Goal: Contribute content: Add original content to the website for others to see

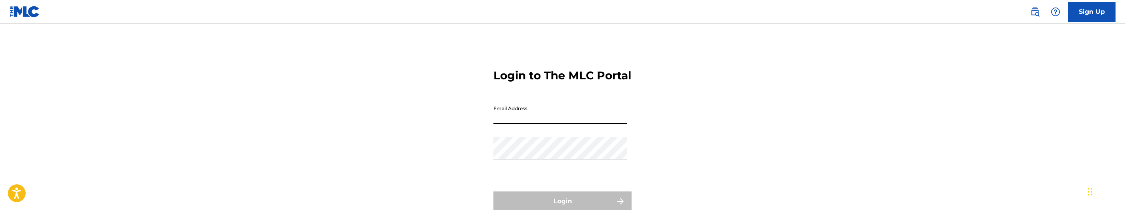
type input "[PERSON_NAME][EMAIL_ADDRESS][DOMAIN_NAME]"
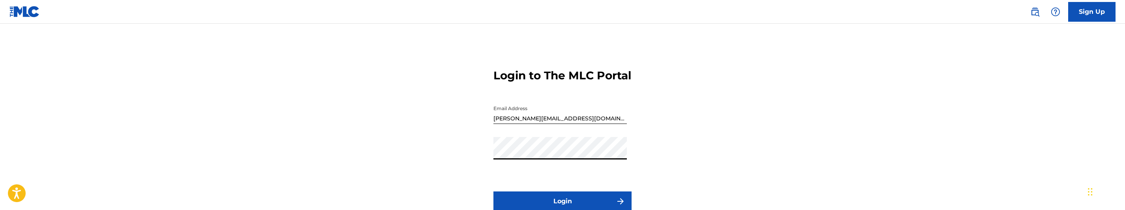
click at [494, 191] on button "Login" at bounding box center [563, 201] width 138 height 20
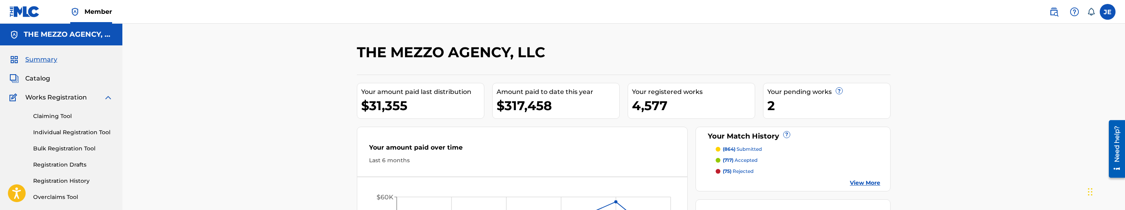
drag, startPoint x: 38, startPoint y: 82, endPoint x: 242, endPoint y: 103, distance: 204.8
click at [38, 82] on span "Catalog" at bounding box center [37, 78] width 25 height 9
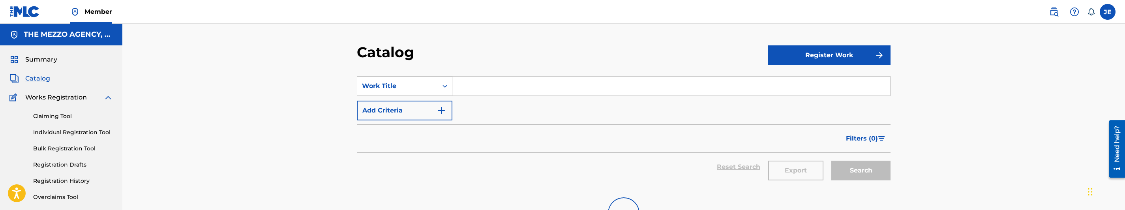
click at [417, 84] on div "Work Title" at bounding box center [397, 85] width 71 height 9
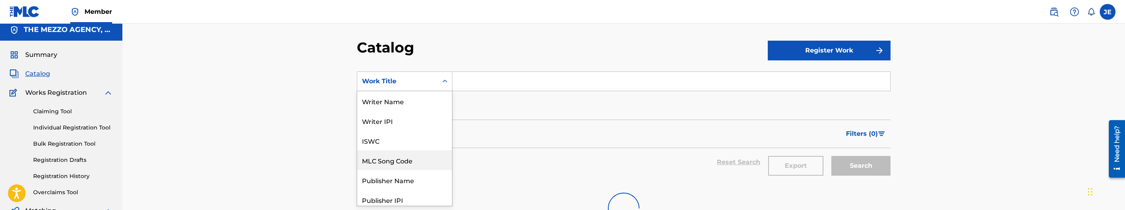
click at [400, 160] on div "MLC Song Code" at bounding box center [404, 160] width 95 height 20
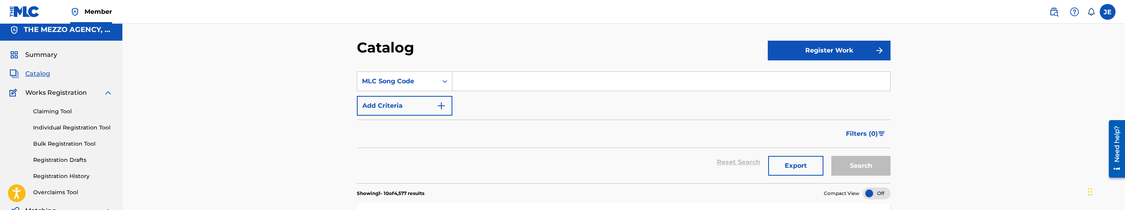
click at [488, 71] on div "Search Form" at bounding box center [671, 81] width 438 height 20
click at [497, 83] on input "Search Form" at bounding box center [671, 81] width 438 height 19
paste input "HA59CW"
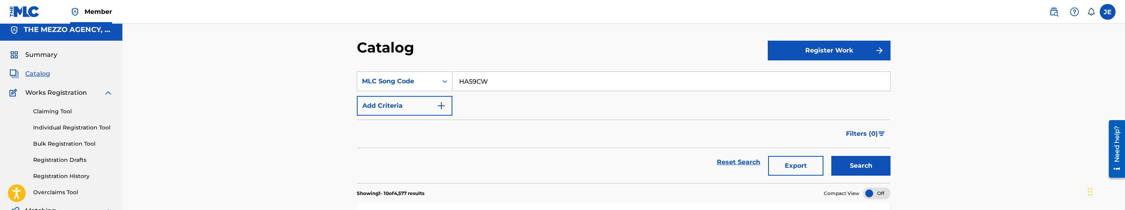
type input "HA59CW"
click at [862, 167] on button "Search" at bounding box center [861, 166] width 59 height 20
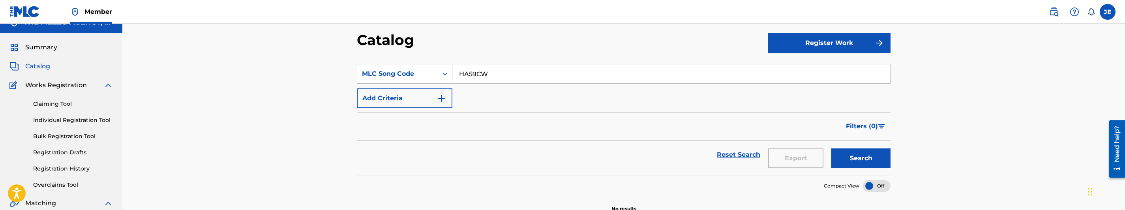
scroll to position [10, 0]
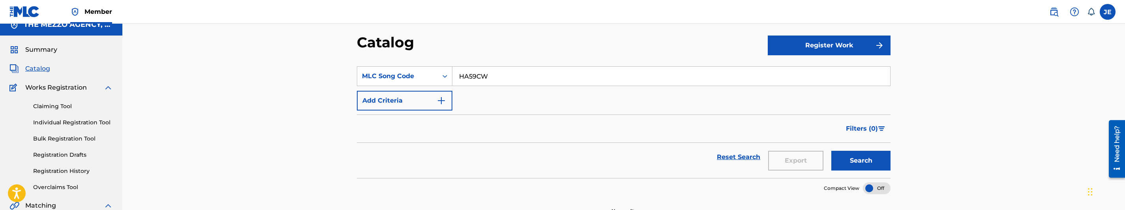
click at [58, 107] on link "Claiming Tool" at bounding box center [73, 106] width 80 height 8
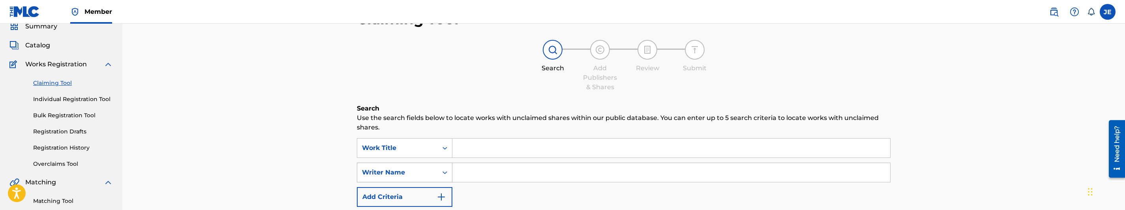
scroll to position [59, 0]
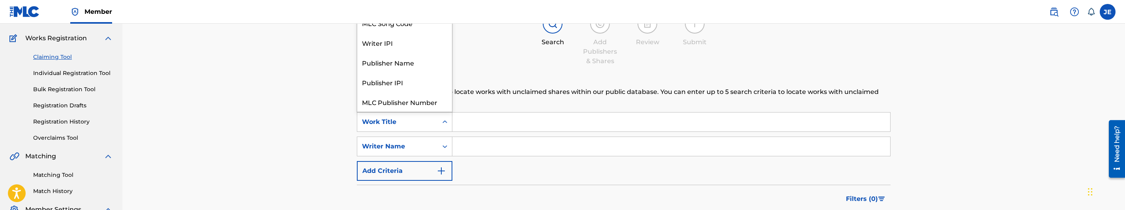
click at [436, 115] on div "Work Title" at bounding box center [397, 121] width 81 height 15
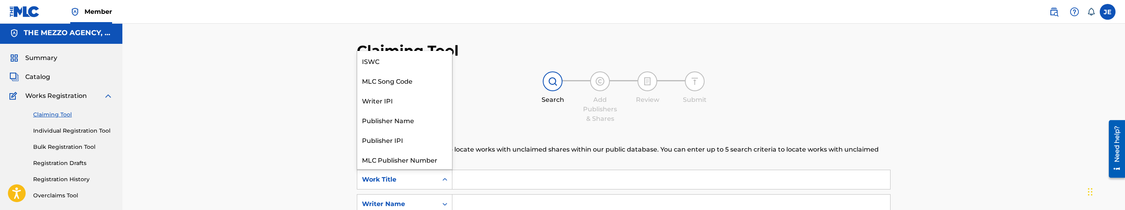
scroll to position [0, 0]
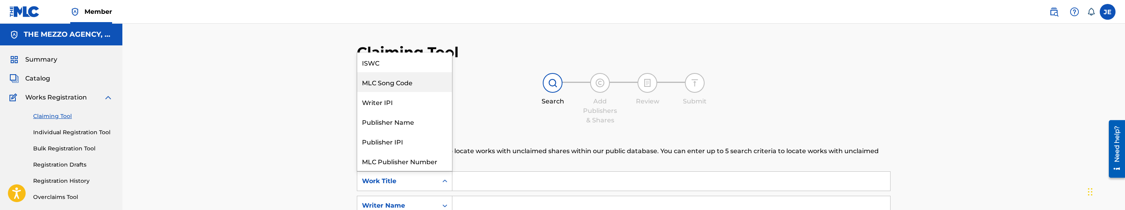
click at [411, 73] on div "MLC Song Code" at bounding box center [404, 82] width 95 height 20
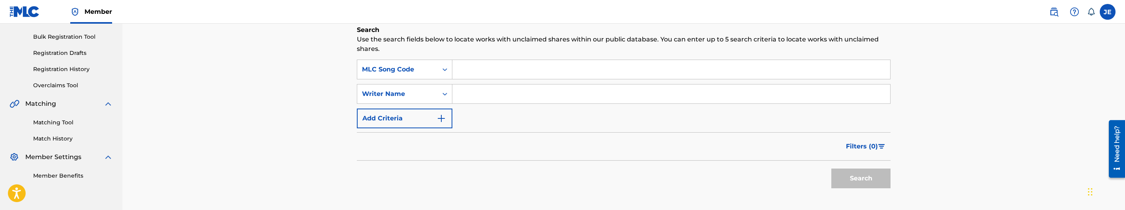
scroll to position [118, 0]
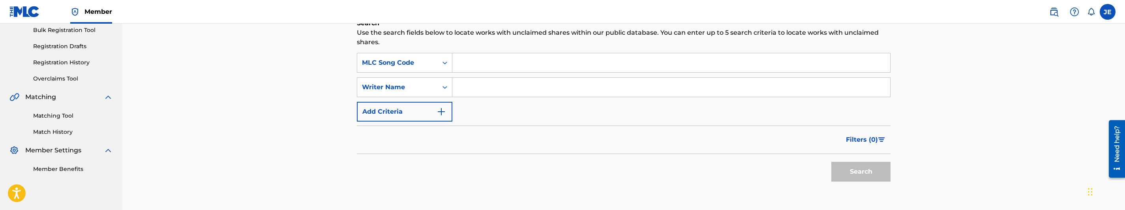
click at [528, 61] on input "Search Form" at bounding box center [671, 62] width 438 height 19
paste input "HA59CW"
type input "HA59CW"
click at [872, 181] on button "Search" at bounding box center [861, 172] width 59 height 20
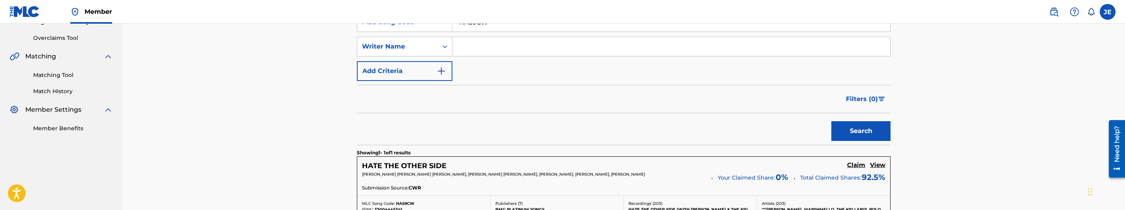
scroll to position [237, 0]
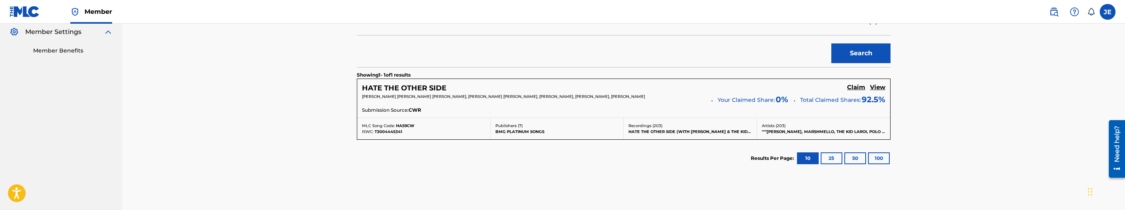
click at [852, 87] on h5 "Claim" at bounding box center [856, 88] width 18 height 8
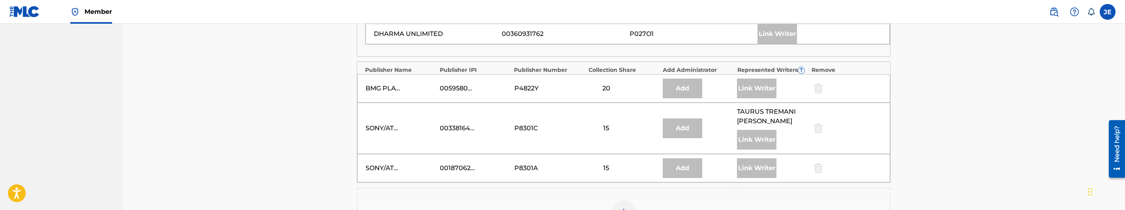
scroll to position [415, 0]
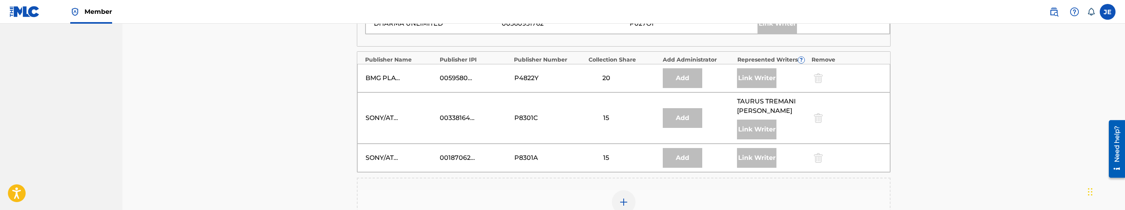
click at [1049, 12] on img at bounding box center [1053, 11] width 9 height 9
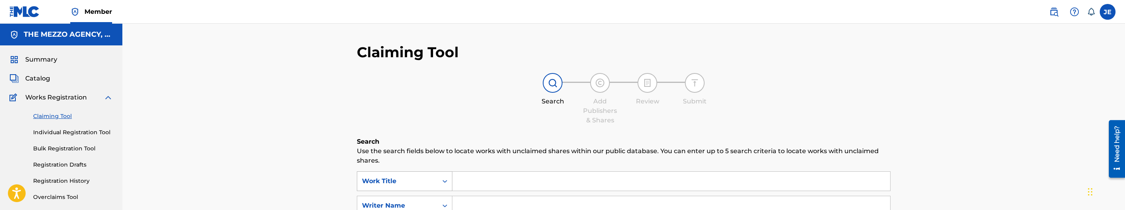
scroll to position [59, 0]
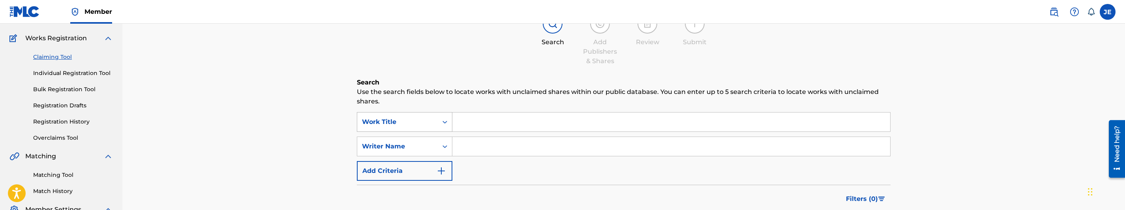
click at [442, 124] on icon "Search Form" at bounding box center [445, 122] width 8 height 8
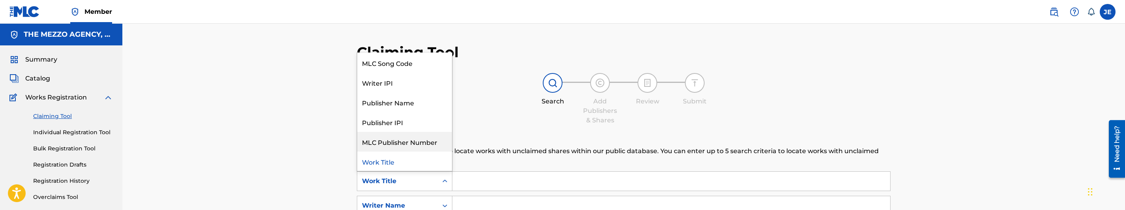
scroll to position [0, 0]
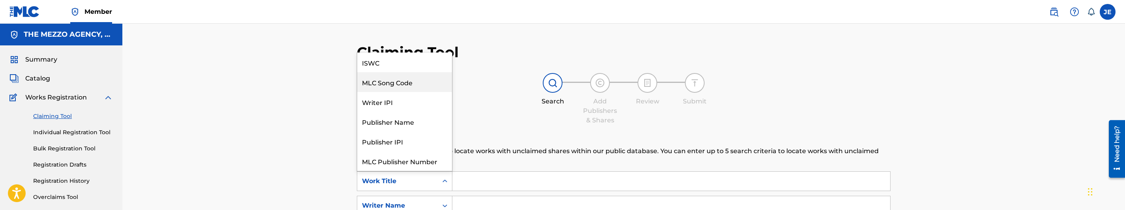
click at [420, 80] on div "MLC Song Code" at bounding box center [404, 82] width 95 height 20
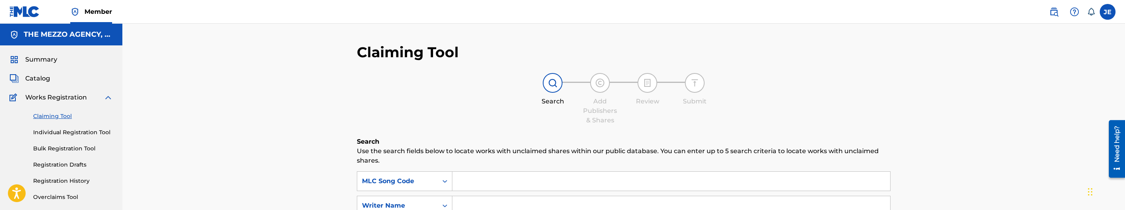
scroll to position [59, 0]
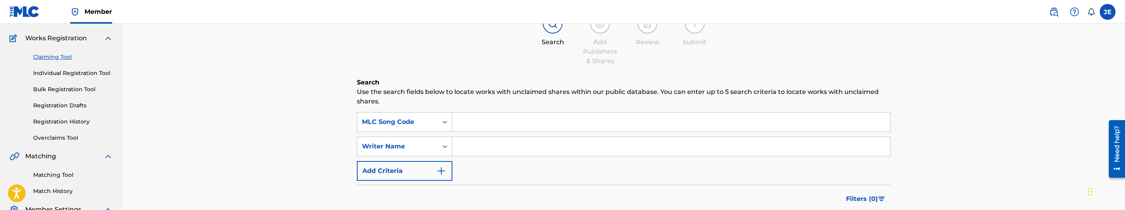
click at [534, 127] on input "Search Form" at bounding box center [671, 122] width 438 height 19
paste input "HA59CW"
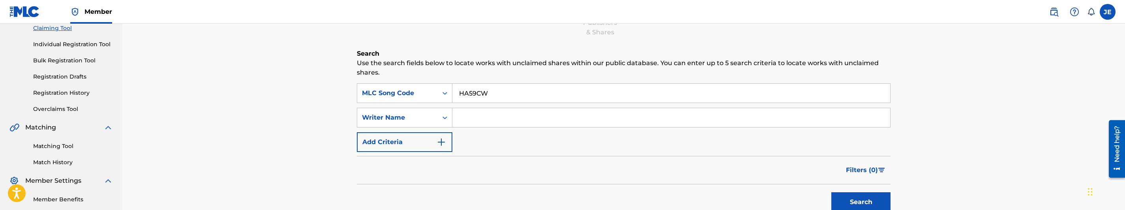
scroll to position [118, 0]
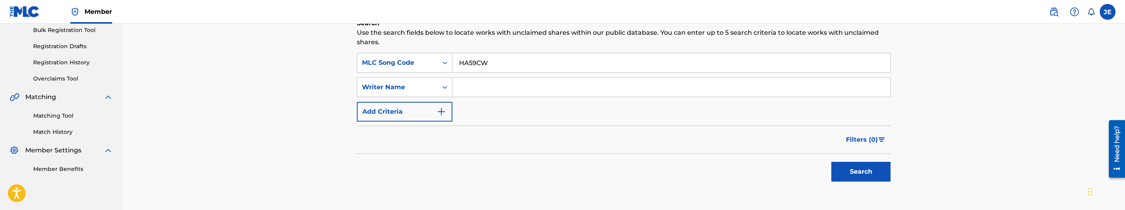
type input "HA59CW"
click at [859, 174] on button "Search" at bounding box center [861, 172] width 59 height 20
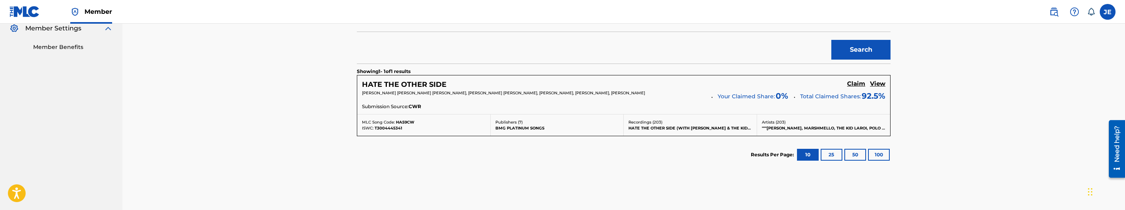
scroll to position [282, 0]
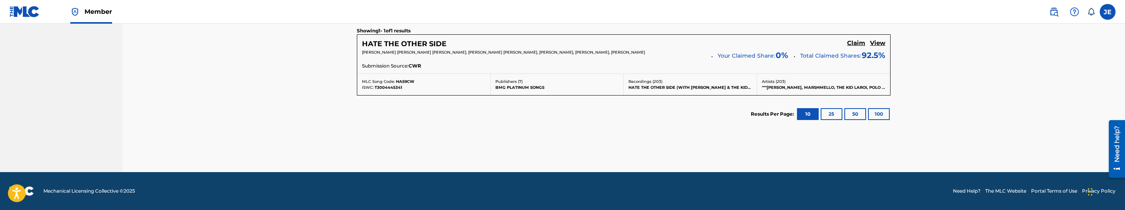
click at [854, 42] on h5 "Claim" at bounding box center [856, 43] width 18 height 8
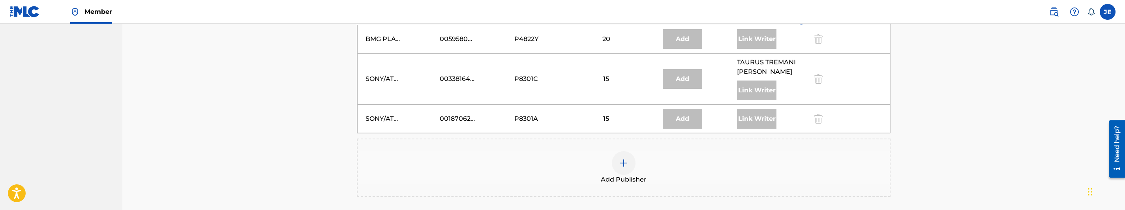
scroll to position [572, 0]
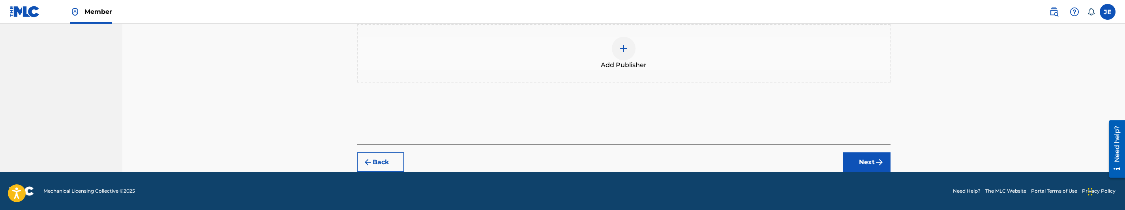
click at [614, 43] on div at bounding box center [624, 49] width 24 height 24
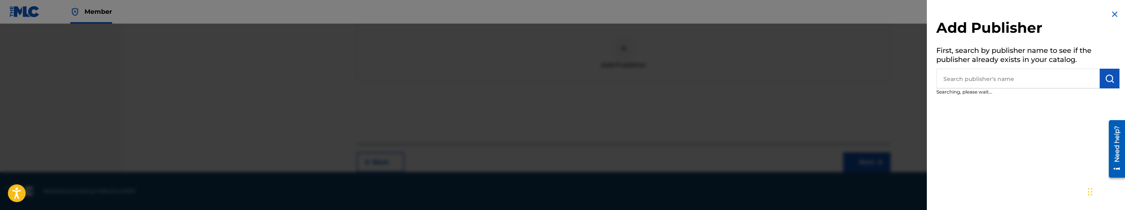
click at [1061, 85] on input "text" at bounding box center [1018, 79] width 163 height 20
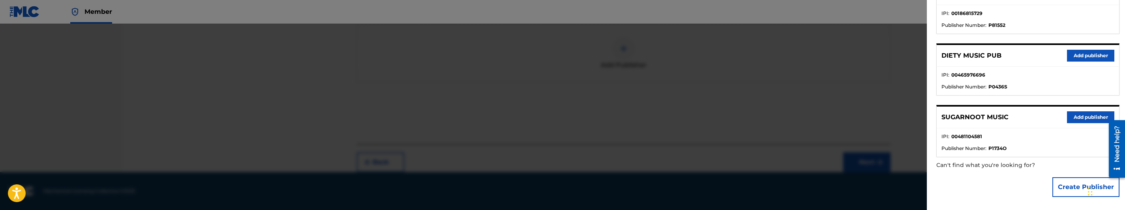
click at [1074, 187] on button "Create Publisher" at bounding box center [1086, 187] width 67 height 20
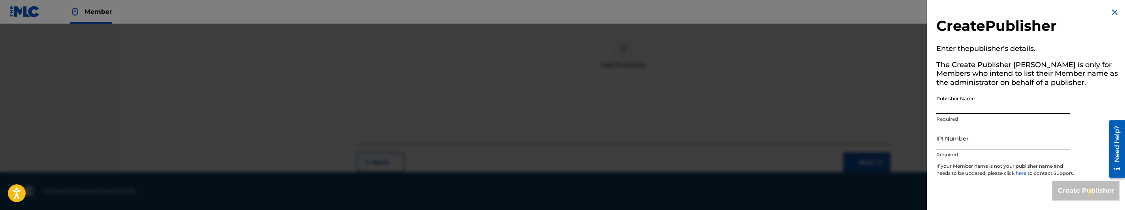
click at [1000, 105] on input "Publisher Name" at bounding box center [1003, 103] width 133 height 23
paste input "MOODYMUSIC"
type input "MOODYMUSIC"
click at [979, 139] on input "IPI Number" at bounding box center [1003, 138] width 133 height 23
type input "00818645414"
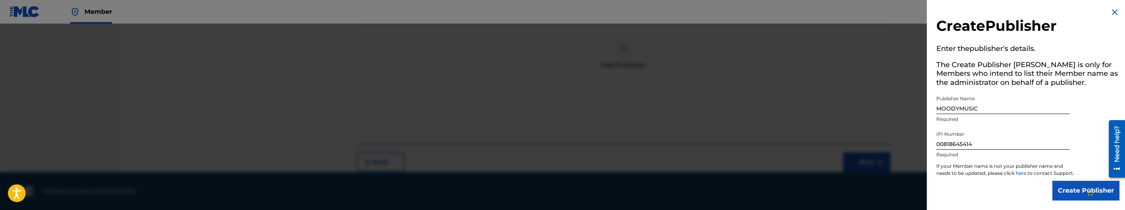
click at [1078, 191] on input "Create Publisher" at bounding box center [1086, 191] width 67 height 20
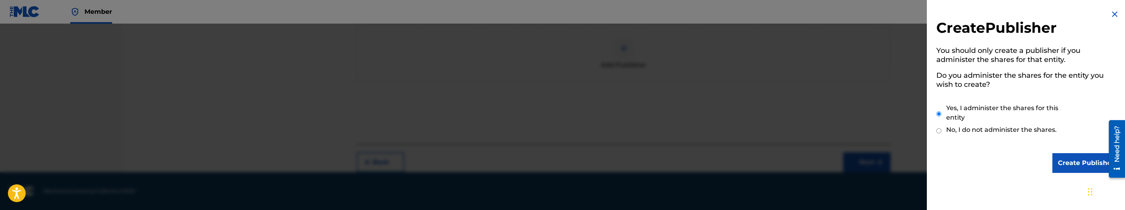
click at [1055, 160] on input "Create Publisher" at bounding box center [1086, 163] width 67 height 20
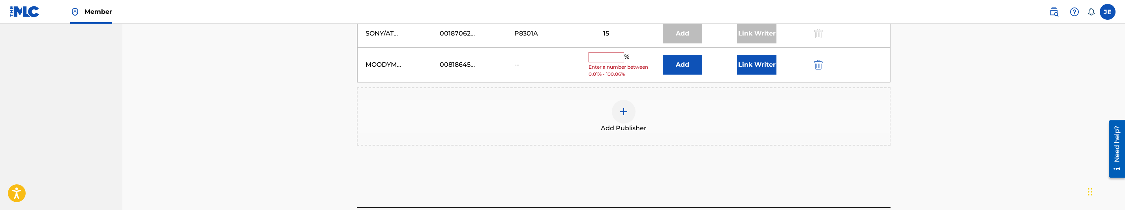
scroll to position [513, 0]
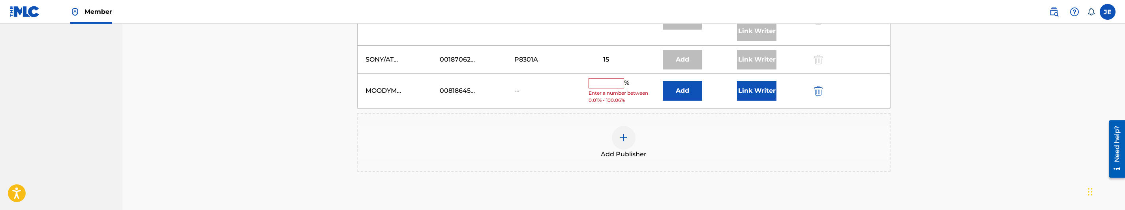
click at [680, 96] on button "Add" at bounding box center [682, 91] width 39 height 20
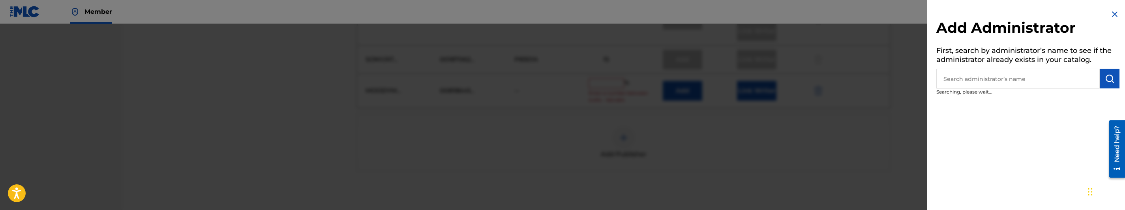
click at [1076, 82] on input "text" at bounding box center [1018, 79] width 163 height 20
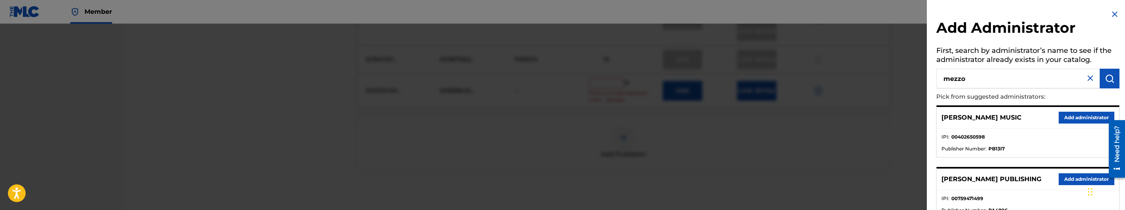
type input "mezzo"
click at [1077, 120] on button "Add administrator" at bounding box center [1087, 118] width 56 height 12
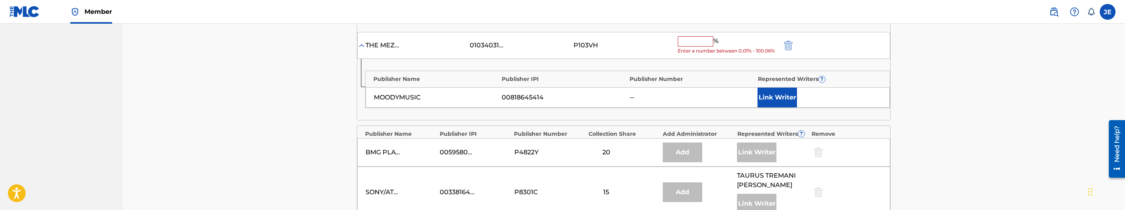
scroll to position [394, 0]
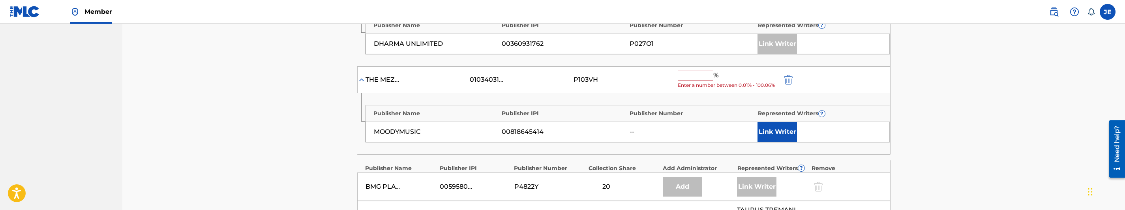
click at [785, 137] on button "Link Writer" at bounding box center [777, 132] width 39 height 20
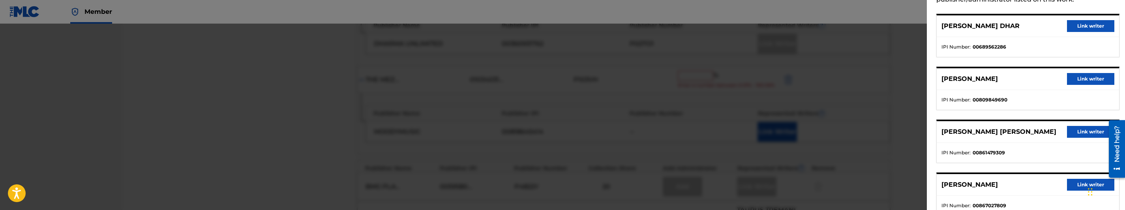
scroll to position [59, 0]
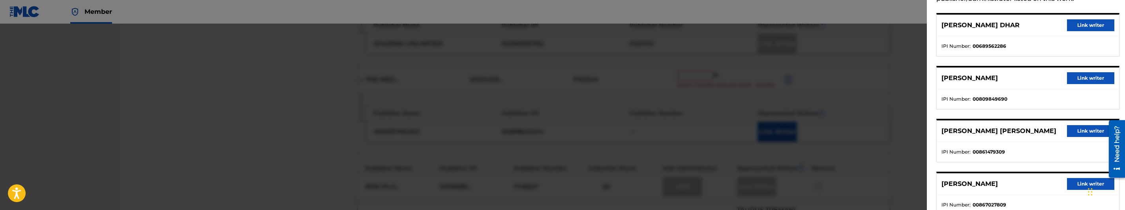
click at [1084, 75] on button "Link writer" at bounding box center [1090, 78] width 47 height 12
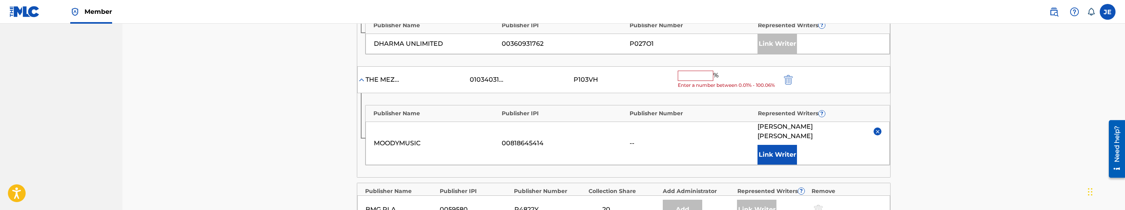
click at [686, 80] on input "text" at bounding box center [696, 76] width 36 height 10
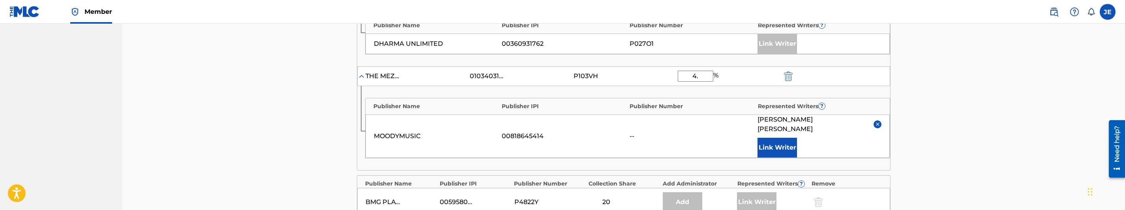
click at [704, 78] on input "4." at bounding box center [696, 76] width 36 height 11
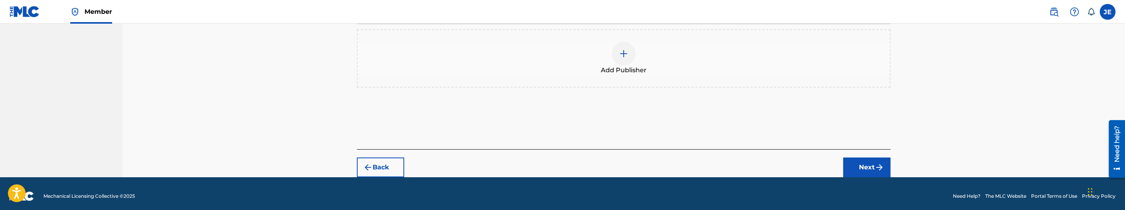
type input "4.58"
click at [866, 149] on div "Back Next" at bounding box center [624, 163] width 534 height 28
click at [869, 163] on button "Next" at bounding box center [866, 168] width 47 height 20
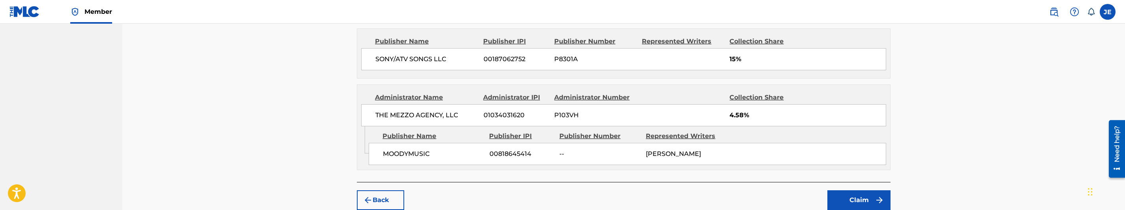
scroll to position [738, 0]
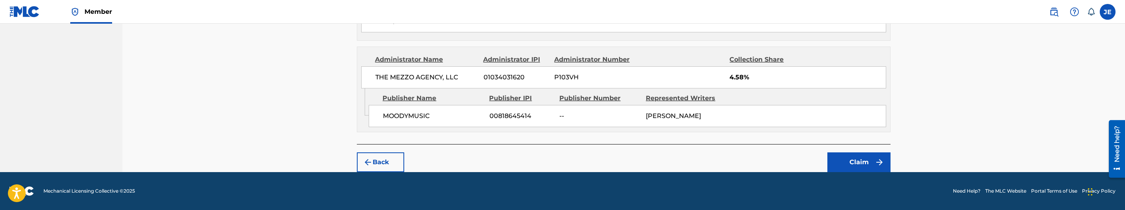
click at [859, 166] on button "Claim" at bounding box center [859, 162] width 63 height 20
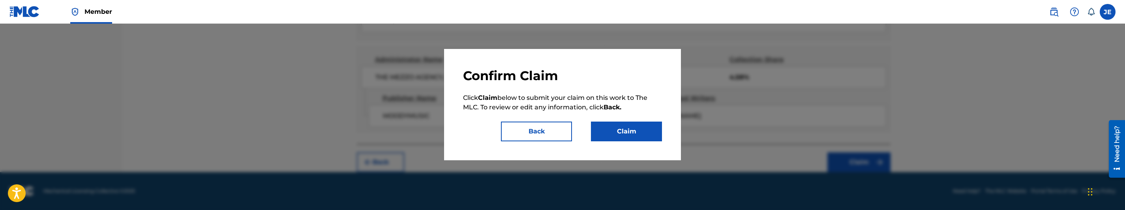
click at [607, 128] on button "Claim" at bounding box center [626, 132] width 71 height 20
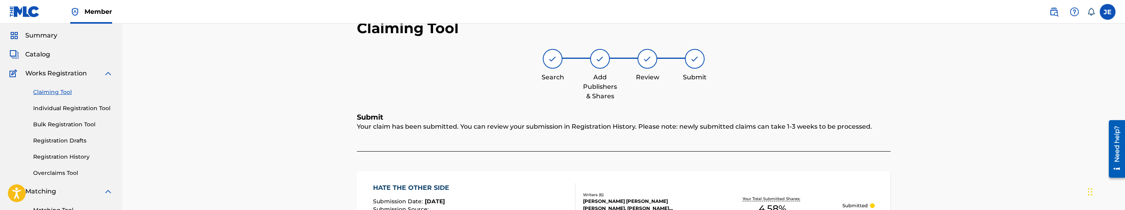
scroll to position [0, 0]
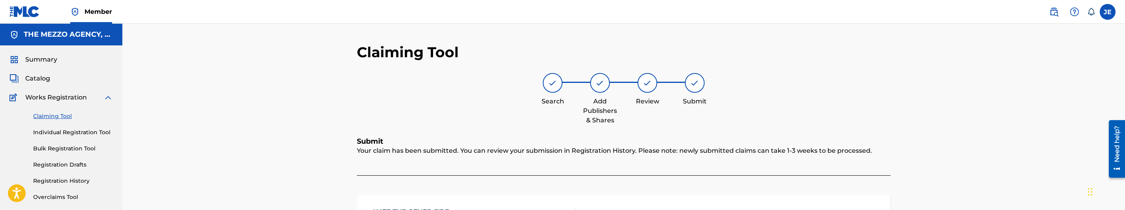
click at [28, 6] on img at bounding box center [24, 11] width 30 height 11
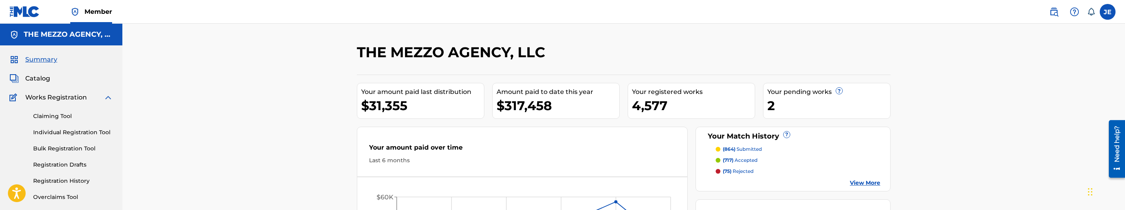
click at [40, 69] on div "Summary Catalog Works Registration Claiming Tool Individual Registration Tool B…" at bounding box center [61, 173] width 122 height 256
click at [41, 82] on span "Catalog" at bounding box center [37, 78] width 25 height 9
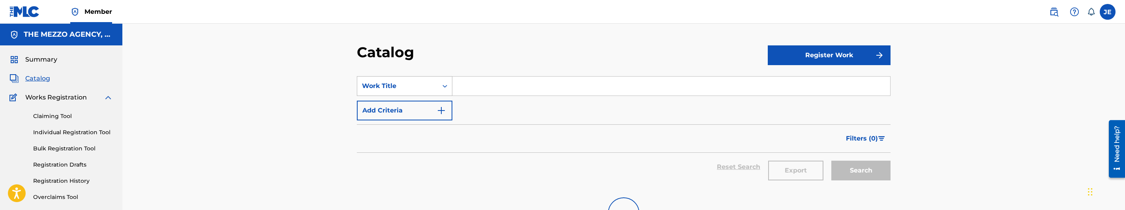
click at [446, 89] on div "Search Form" at bounding box center [445, 86] width 14 height 19
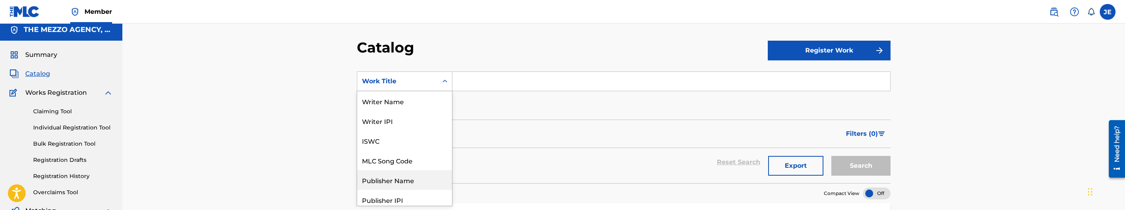
click at [406, 175] on div "Publisher Name" at bounding box center [404, 180] width 95 height 20
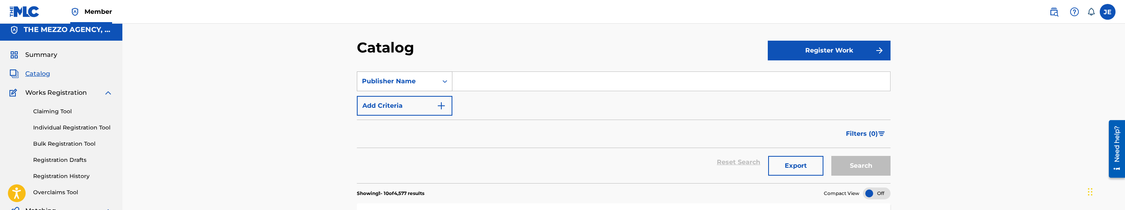
click at [446, 75] on div "Search Form" at bounding box center [445, 81] width 14 height 14
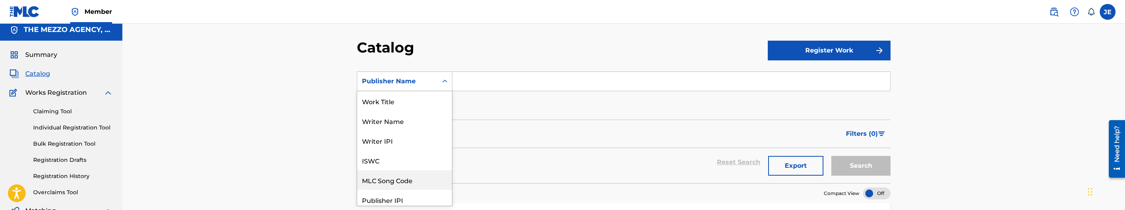
click at [410, 178] on div "MLC Song Code" at bounding box center [404, 180] width 95 height 20
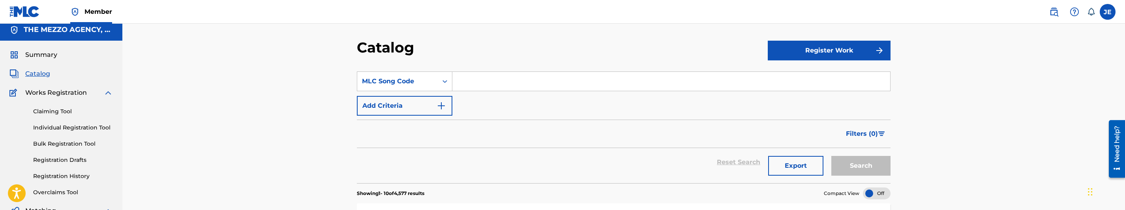
click at [509, 83] on input "Search Form" at bounding box center [671, 81] width 438 height 19
paste input "IC69BK"
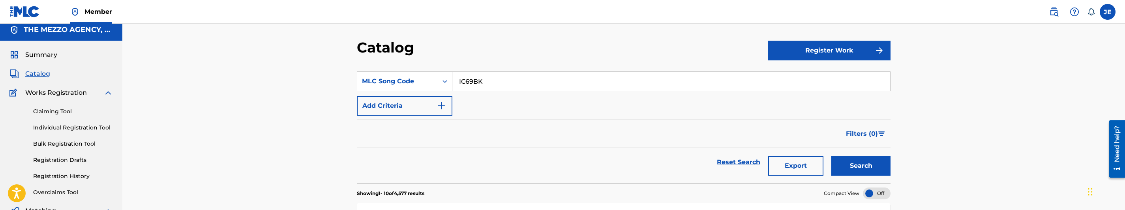
type input "IC69BK"
click at [859, 170] on button "Search" at bounding box center [861, 166] width 59 height 20
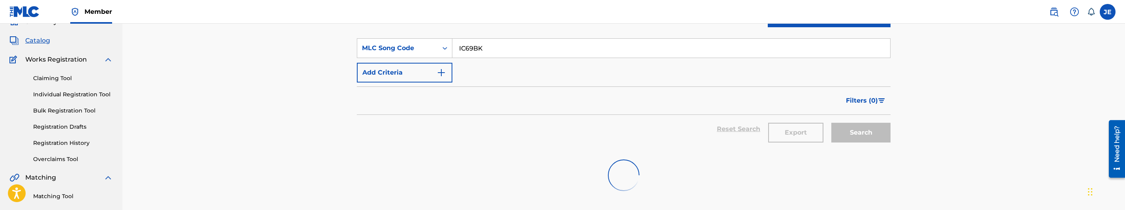
scroll to position [64, 0]
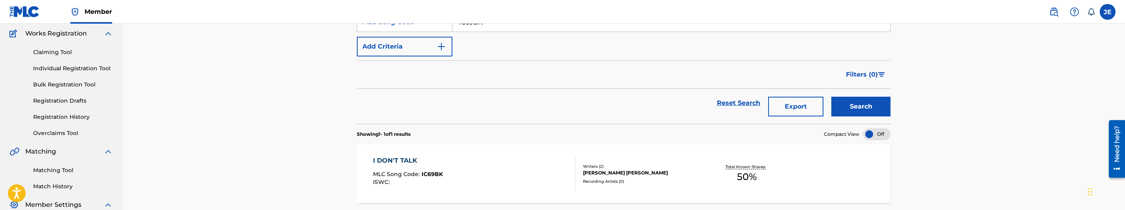
click at [522, 172] on div "I DON'T TALK MLC Song Code : IC69BK ISWC :" at bounding box center [474, 174] width 203 height 36
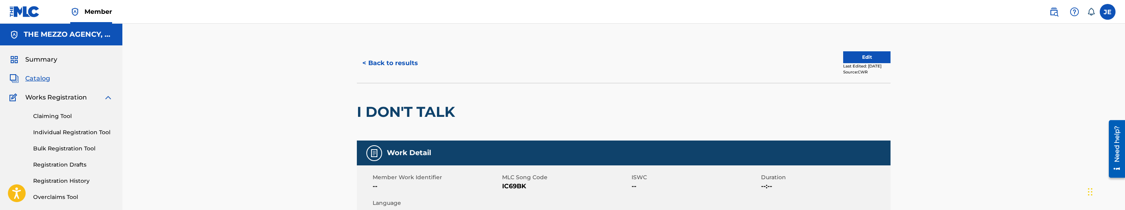
click at [854, 64] on div "Last Edited: [DATE]" at bounding box center [866, 66] width 47 height 6
click at [854, 56] on button "Edit" at bounding box center [866, 57] width 47 height 12
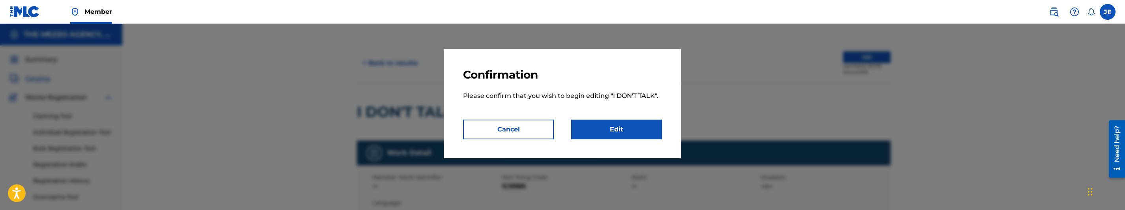
click at [624, 128] on link "Edit" at bounding box center [616, 130] width 91 height 20
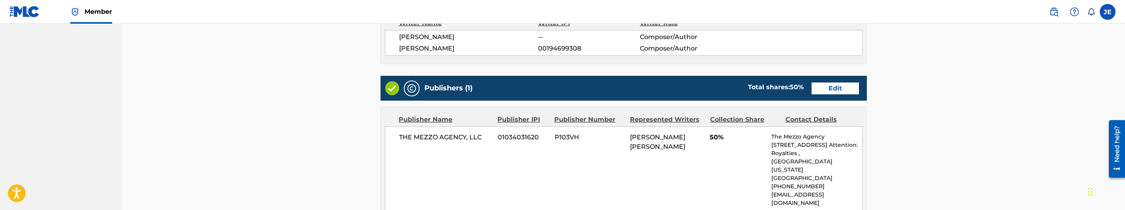
scroll to position [296, 0]
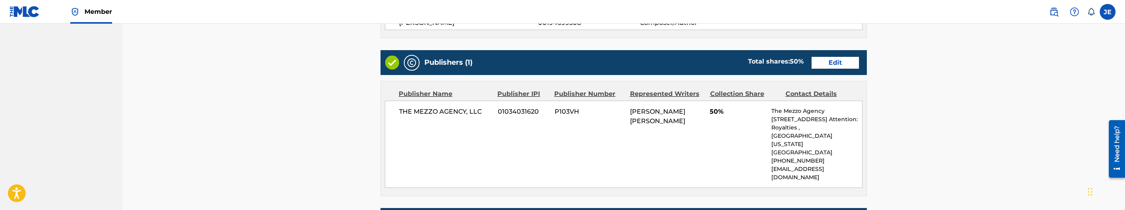
click at [840, 64] on link "Edit" at bounding box center [835, 63] width 47 height 12
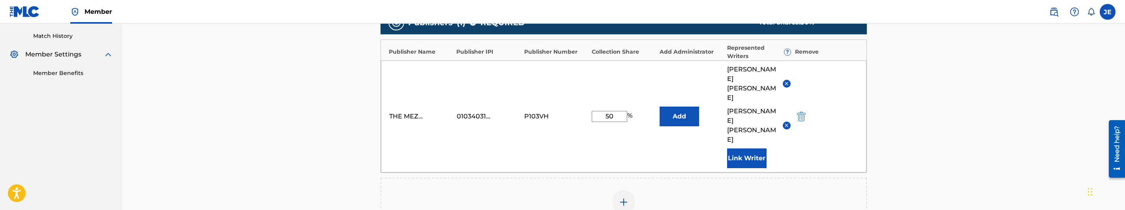
scroll to position [178, 0]
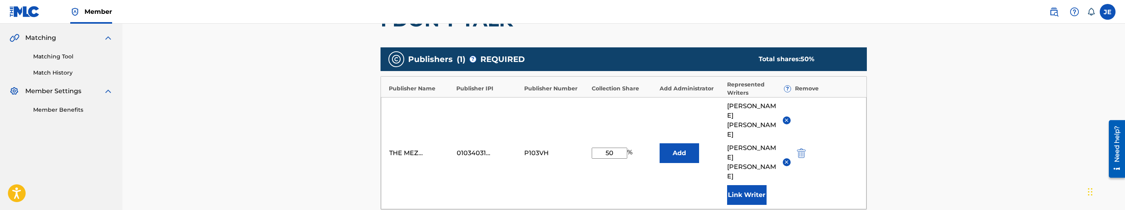
click at [786, 117] on img at bounding box center [787, 120] width 6 height 6
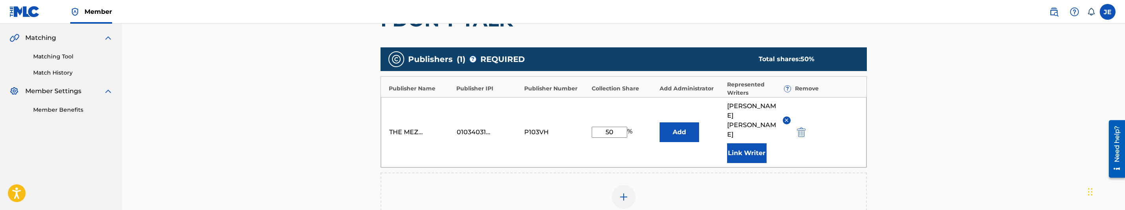
click at [800, 128] on img "submit" at bounding box center [801, 132] width 9 height 9
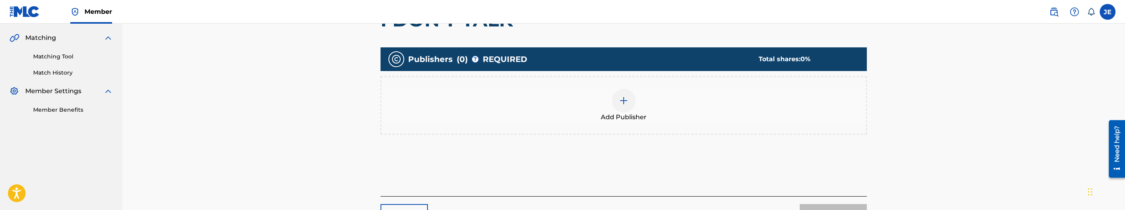
click at [631, 105] on div at bounding box center [624, 101] width 24 height 24
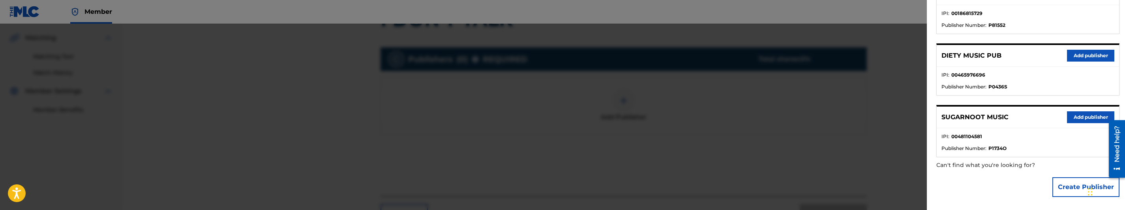
click at [1081, 189] on button "Create Publisher" at bounding box center [1086, 187] width 67 height 20
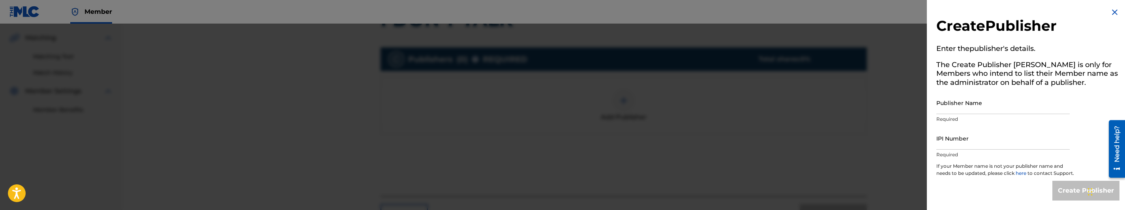
click at [964, 96] on input "Publisher Name" at bounding box center [1003, 103] width 133 height 23
type input "MAKANIK PUBLISHING"
click at [984, 137] on input "IPI Number" at bounding box center [1003, 138] width 133 height 23
type input "00835614041"
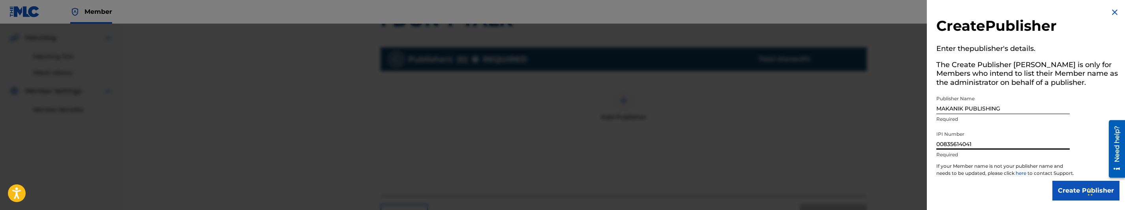
click at [1068, 186] on input "Create Publisher" at bounding box center [1086, 191] width 67 height 20
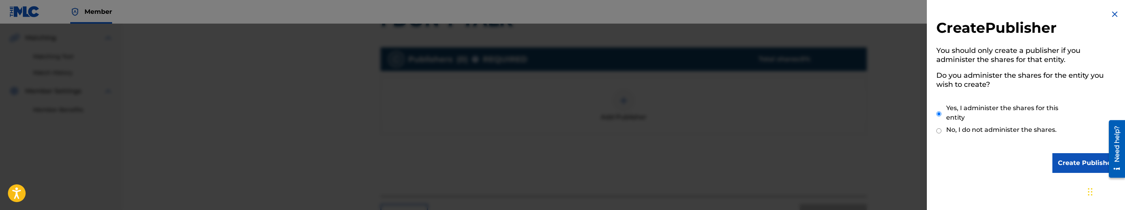
scroll to position [0, 0]
click at [1076, 159] on input "Create Publisher" at bounding box center [1086, 163] width 67 height 20
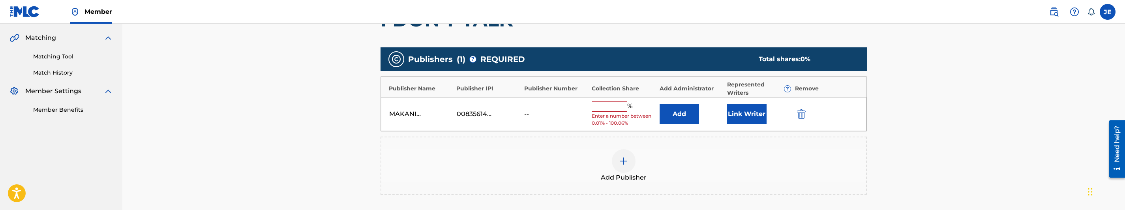
click at [683, 115] on button "Add" at bounding box center [679, 114] width 39 height 20
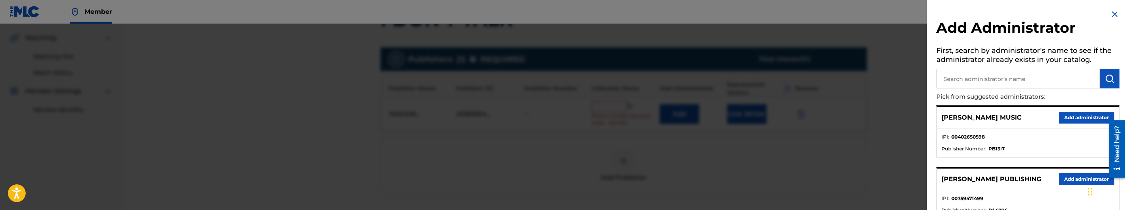
click at [995, 79] on input "text" at bounding box center [1018, 79] width 163 height 20
type input "mezzo"
click at [1067, 120] on button "Add administrator" at bounding box center [1087, 118] width 56 height 12
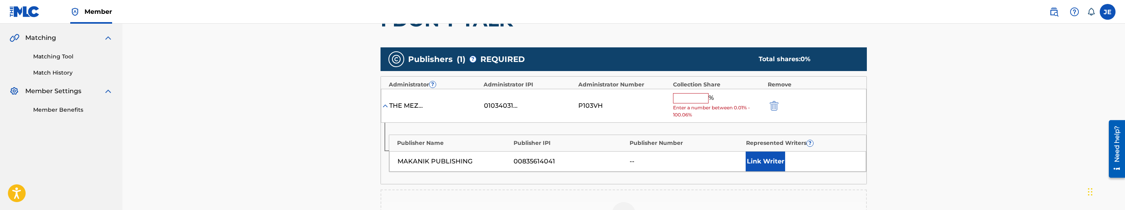
click at [696, 101] on input "text" at bounding box center [691, 98] width 36 height 10
type input "50"
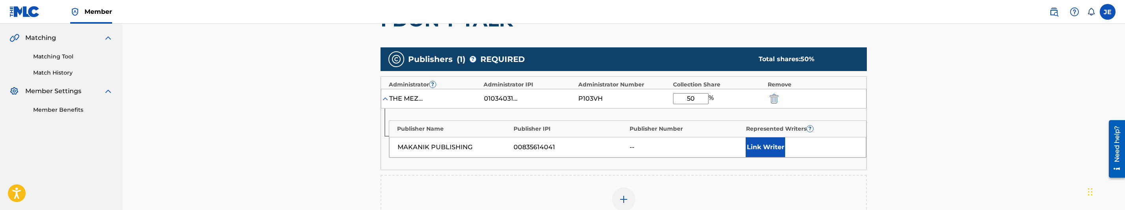
click at [772, 148] on button "Link Writer" at bounding box center [765, 147] width 39 height 20
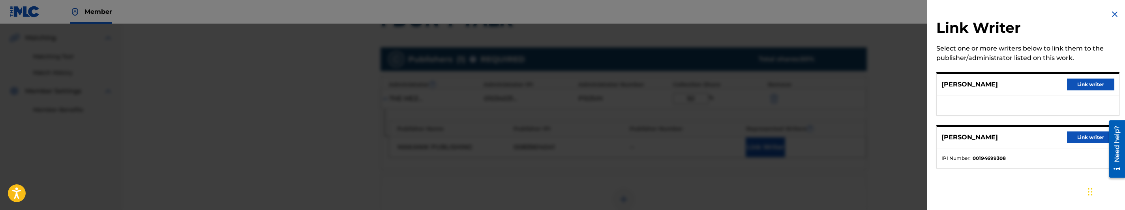
click at [1090, 135] on button "Link writer" at bounding box center [1090, 137] width 47 height 12
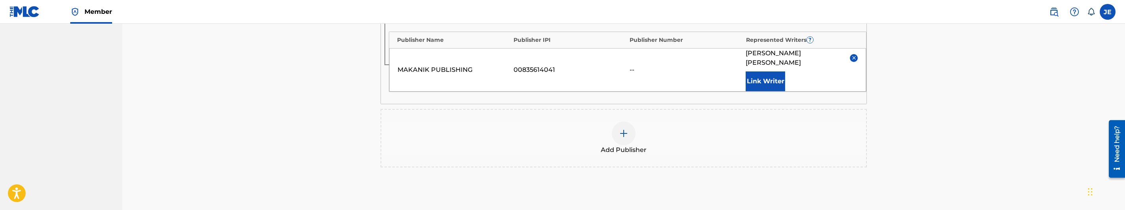
scroll to position [353, 0]
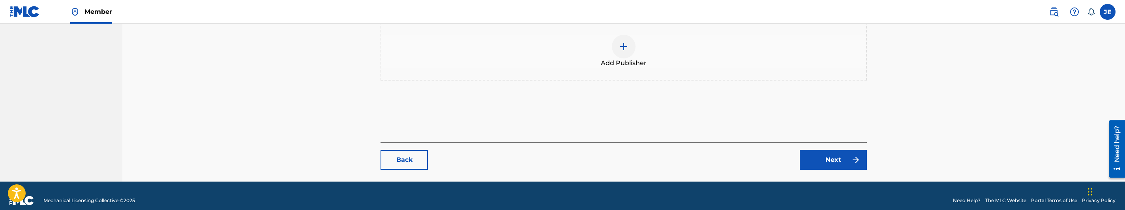
click at [827, 150] on link "Next" at bounding box center [833, 160] width 67 height 20
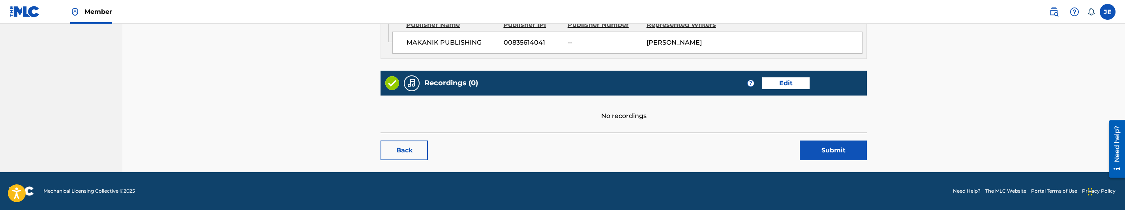
scroll to position [423, 0]
click at [844, 150] on button "Submit" at bounding box center [833, 151] width 67 height 20
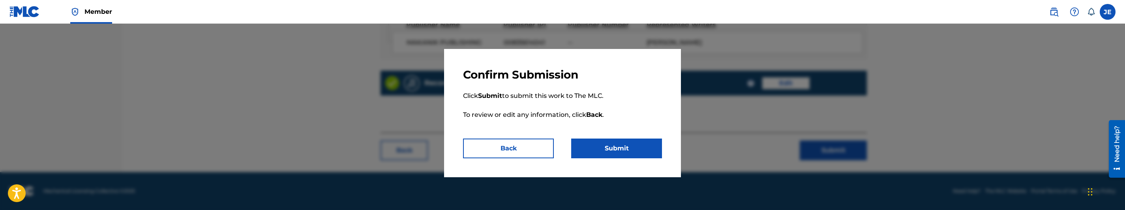
click at [615, 145] on button "Submit" at bounding box center [616, 149] width 91 height 20
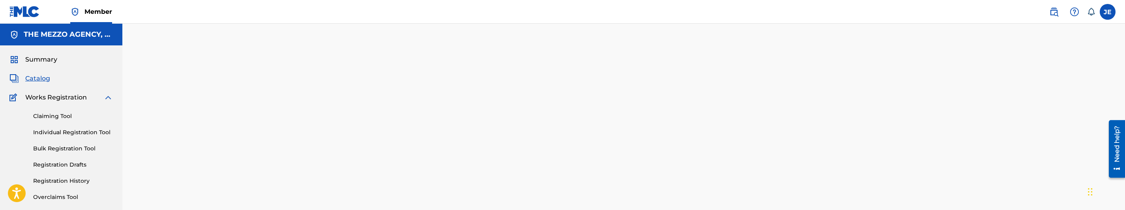
click at [44, 76] on span "Catalog" at bounding box center [37, 78] width 25 height 9
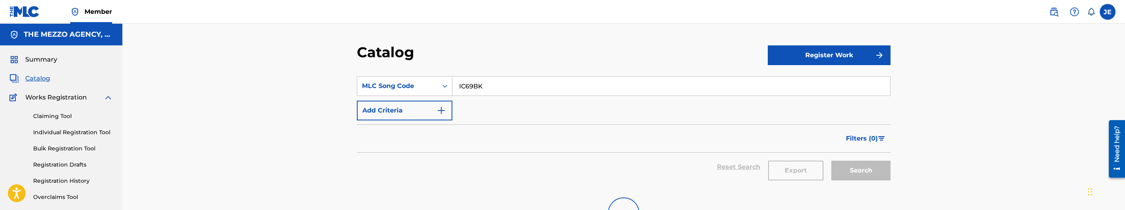
click at [487, 88] on input "IC69BK" at bounding box center [671, 86] width 438 height 19
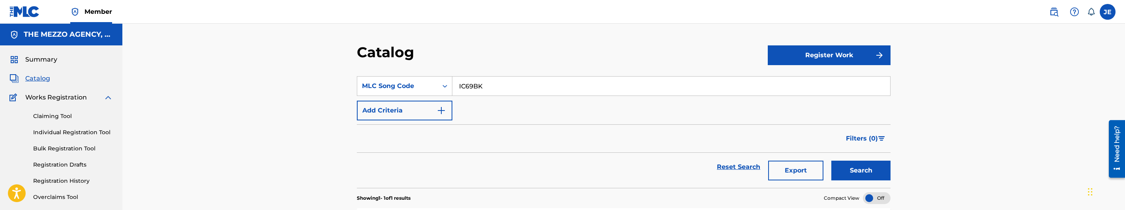
click at [487, 88] on input "IC69BK" at bounding box center [671, 86] width 438 height 19
paste input "20XD"
type input "IC20XD"
click at [832, 161] on button "Search" at bounding box center [861, 171] width 59 height 20
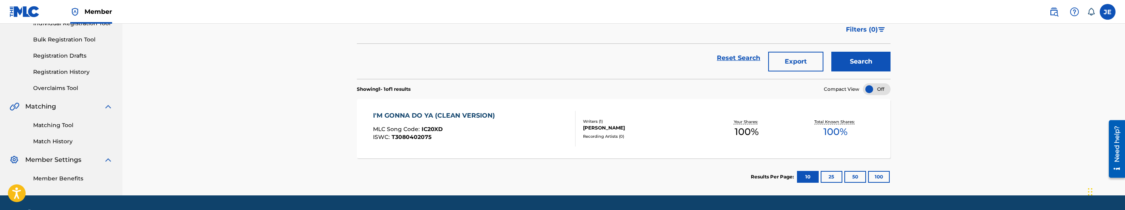
scroll to position [118, 0]
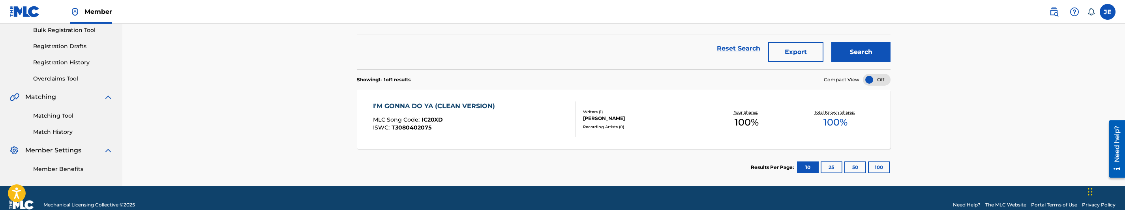
click at [542, 133] on div "I'M GONNA DO YA (CLEAN VERSION) MLC Song Code : IC20XD ISWC : T3080402075" at bounding box center [474, 119] width 203 height 36
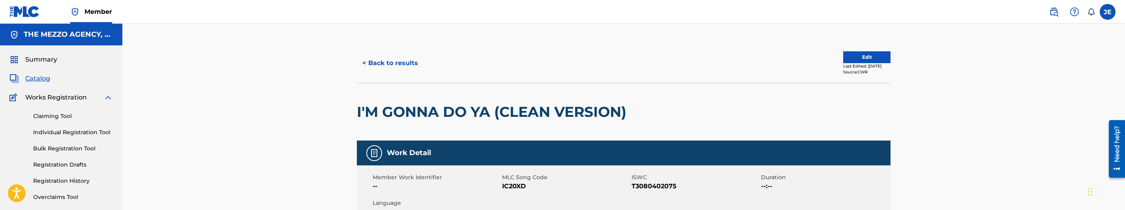
click at [872, 62] on button "Edit" at bounding box center [866, 57] width 47 height 12
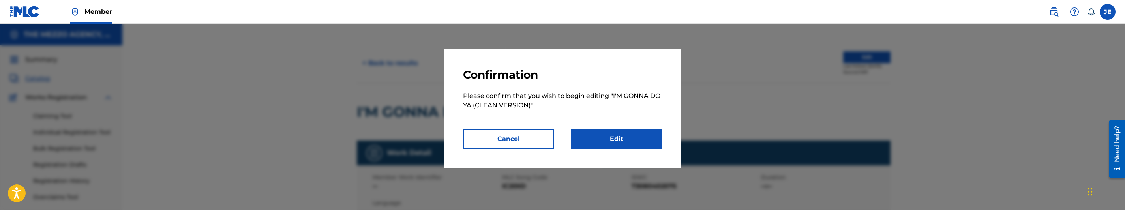
click at [596, 141] on link "Edit" at bounding box center [616, 139] width 91 height 20
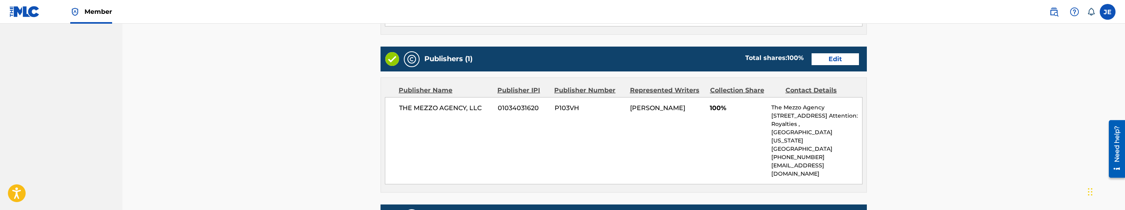
scroll to position [296, 0]
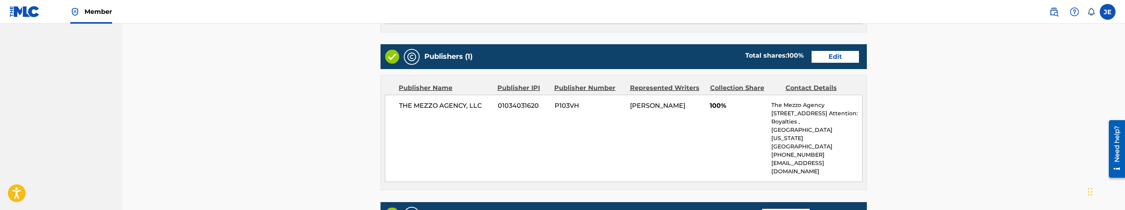
click at [839, 61] on link "Edit" at bounding box center [835, 57] width 47 height 12
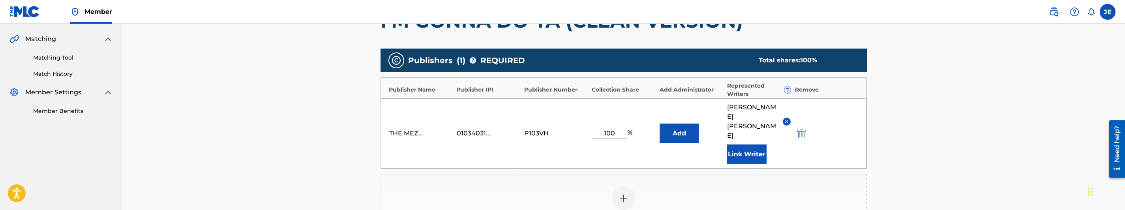
scroll to position [178, 0]
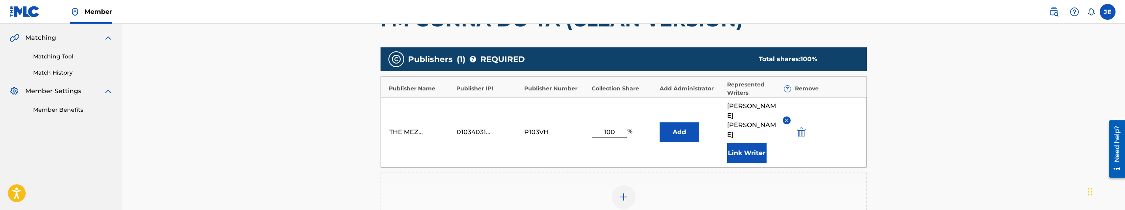
click at [800, 134] on div "THE MEZZO AGENCY, LLC 01034031620 P103VH 100 % Add [PERSON_NAME] Link Writer" at bounding box center [624, 132] width 486 height 70
click at [803, 129] on img "submit" at bounding box center [801, 132] width 9 height 9
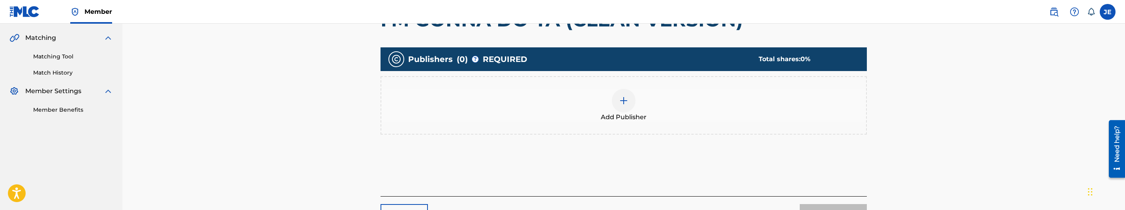
click at [631, 99] on div at bounding box center [624, 101] width 24 height 24
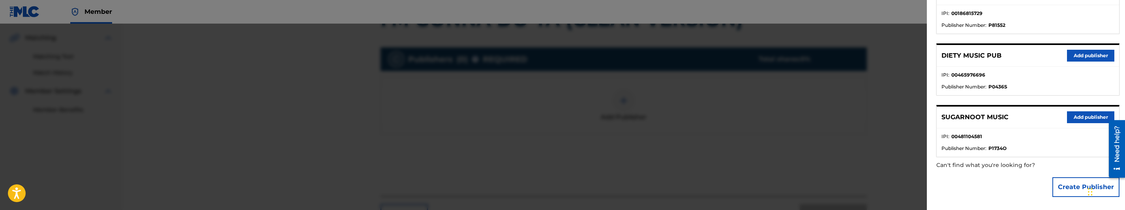
click at [1073, 195] on button "Create Publisher" at bounding box center [1086, 187] width 67 height 20
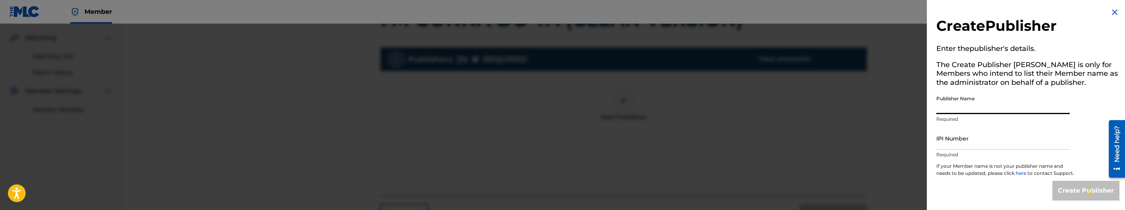
click at [1003, 95] on input "Publisher Name" at bounding box center [1003, 103] width 133 height 23
type input "MAKANIK PUBLISHING"
click at [1010, 136] on input "IPI Number" at bounding box center [1003, 138] width 133 height 23
type input "00835614041"
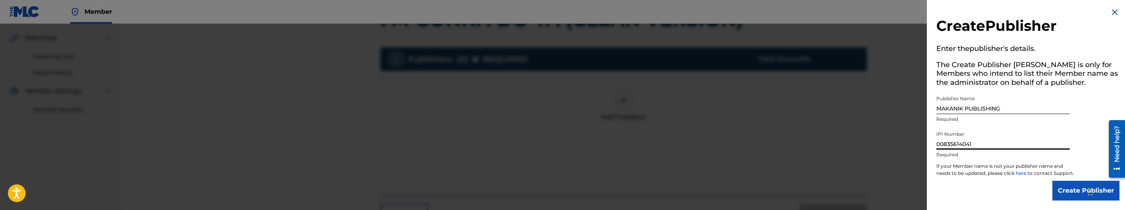
click at [1077, 197] on input "Create Publisher" at bounding box center [1086, 191] width 67 height 20
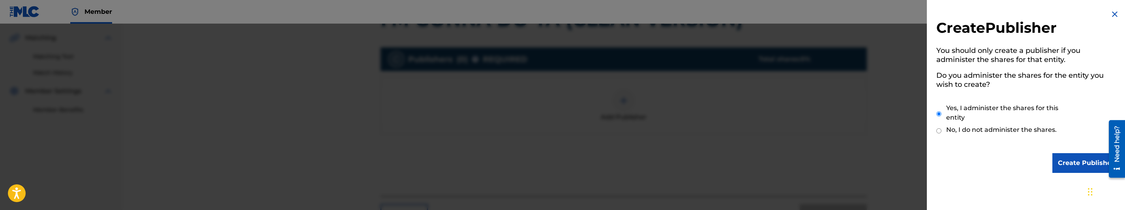
click at [1084, 165] on input "Create Publisher" at bounding box center [1086, 163] width 67 height 20
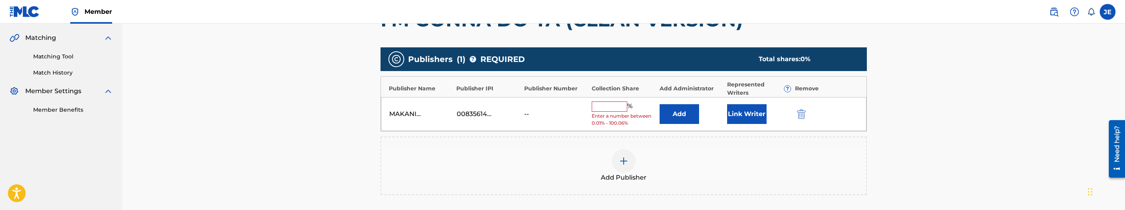
click at [671, 111] on button "Add" at bounding box center [679, 114] width 39 height 20
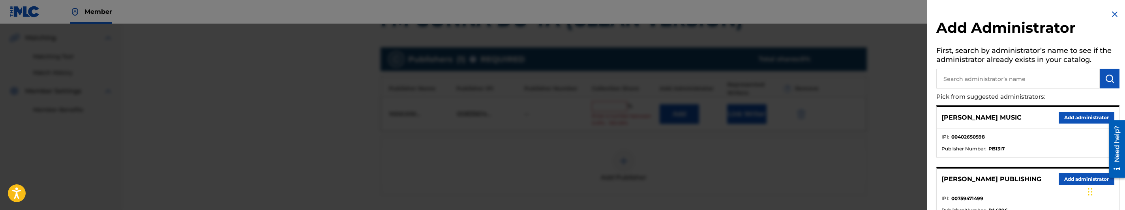
click at [1059, 84] on input "text" at bounding box center [1018, 79] width 163 height 20
type input "mez"
click at [1084, 120] on button "Add administrator" at bounding box center [1087, 118] width 56 height 12
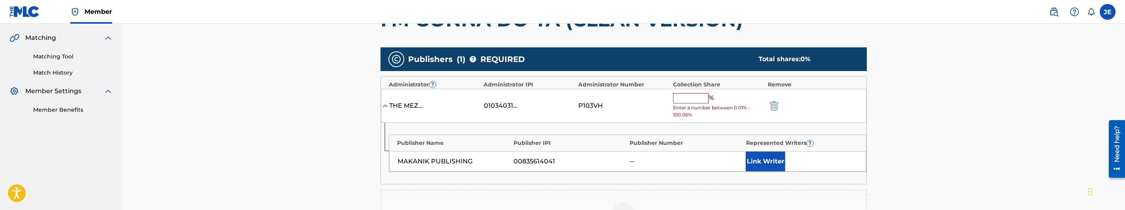
click at [768, 161] on button "Link Writer" at bounding box center [765, 162] width 39 height 20
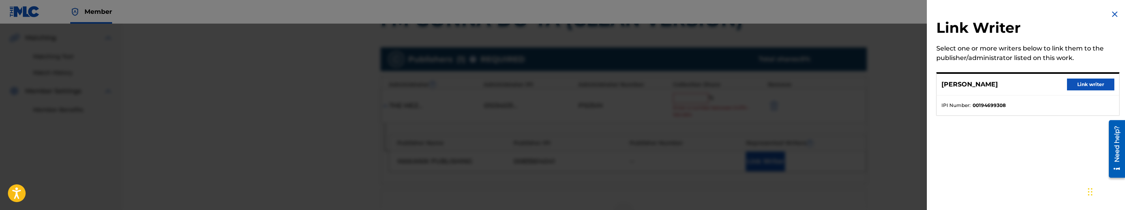
click at [1082, 84] on button "Link writer" at bounding box center [1090, 85] width 47 height 12
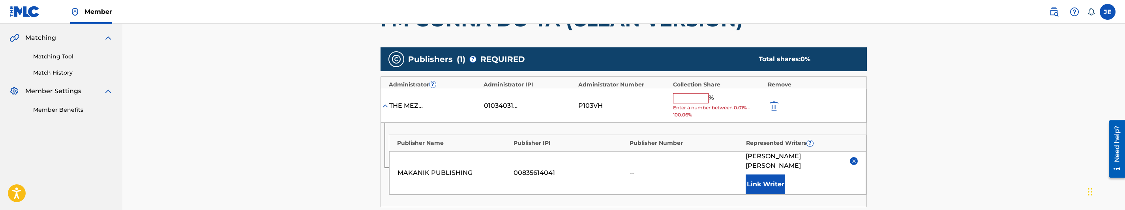
click at [696, 100] on input "text" at bounding box center [691, 98] width 36 height 10
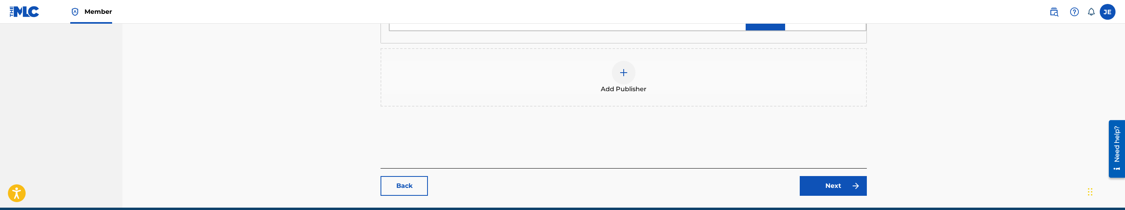
scroll to position [353, 0]
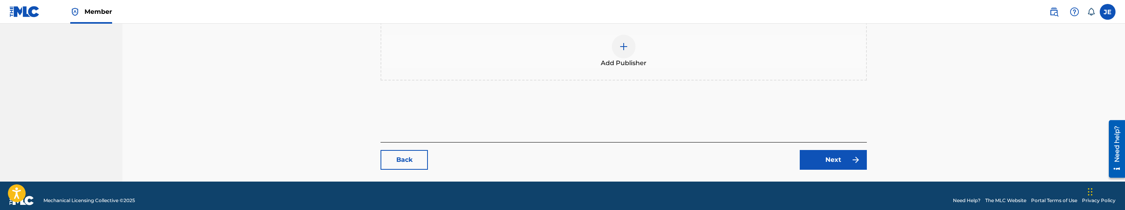
type input "100"
click at [847, 150] on link "Next" at bounding box center [833, 160] width 67 height 20
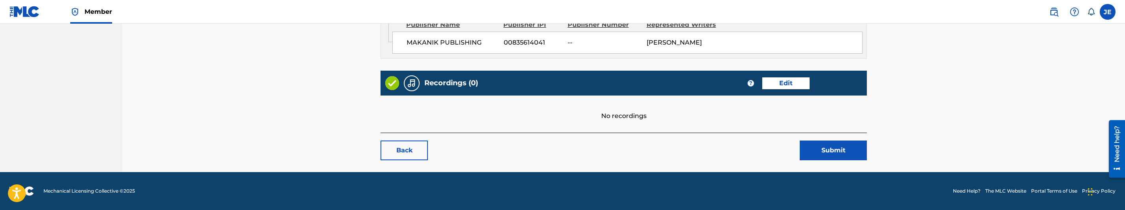
scroll to position [416, 0]
click at [842, 143] on button "Submit" at bounding box center [833, 151] width 67 height 20
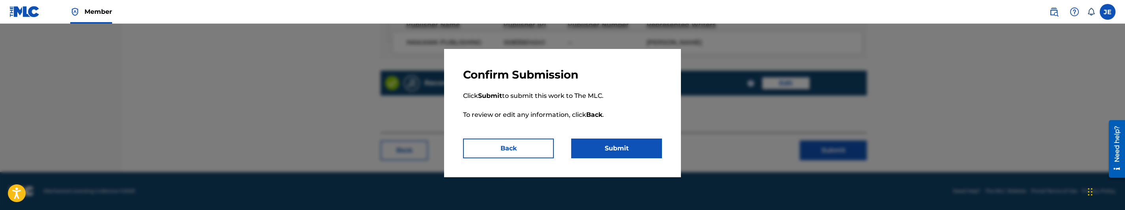
click at [653, 153] on button "Submit" at bounding box center [616, 149] width 91 height 20
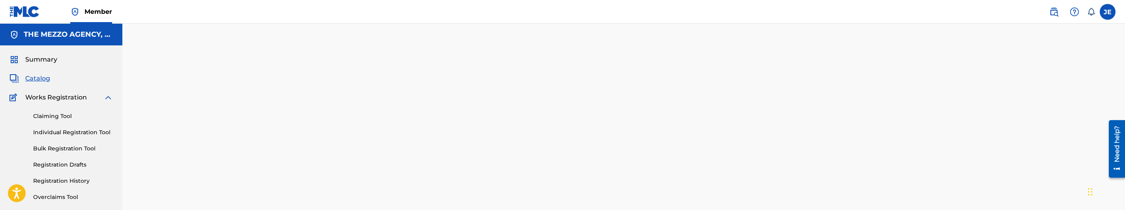
click at [33, 74] on span "Catalog" at bounding box center [37, 78] width 25 height 9
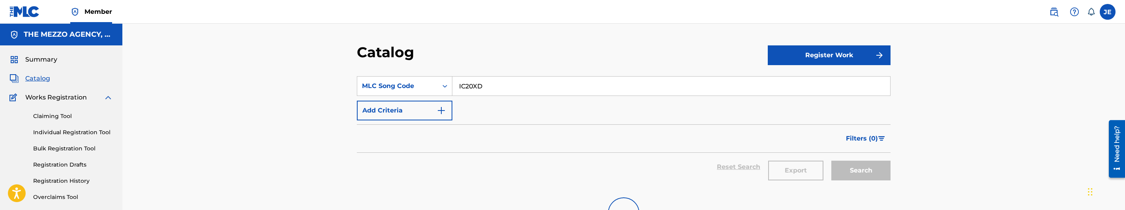
click at [475, 85] on input "IC20XD" at bounding box center [671, 86] width 438 height 19
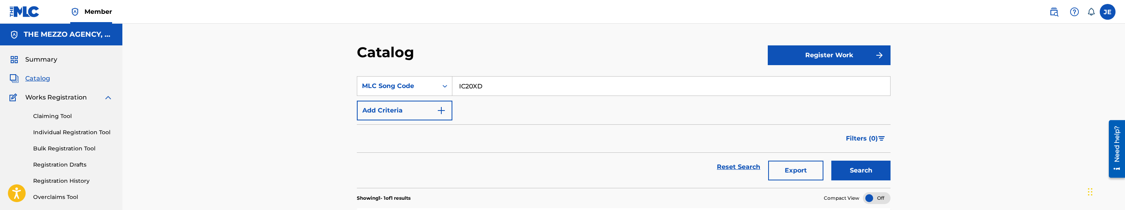
click at [475, 85] on input "IC20XD" at bounding box center [671, 86] width 438 height 19
paste input "61XA"
type input "IC61XA"
click at [832, 161] on button "Search" at bounding box center [861, 171] width 59 height 20
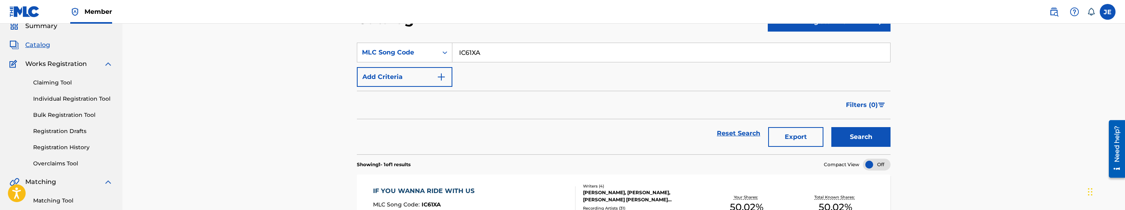
scroll to position [118, 0]
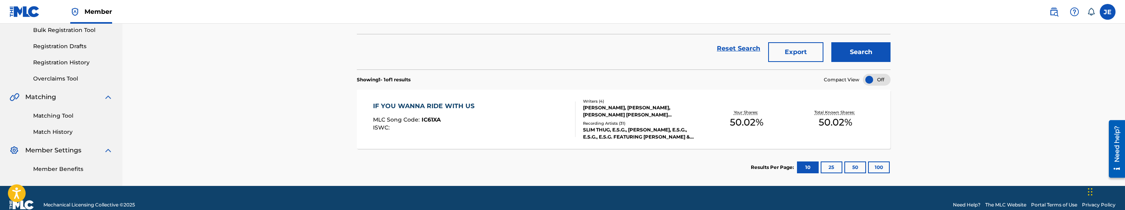
click at [558, 121] on div "IF YOU WANNA RIDE WITH US MLC Song Code : IC61XA ISWC :" at bounding box center [474, 119] width 203 height 36
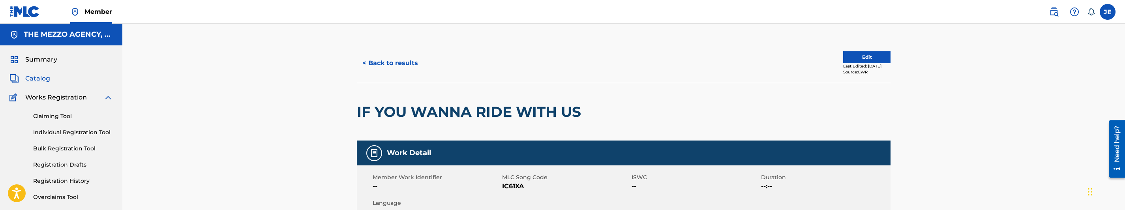
click at [877, 60] on button "Edit" at bounding box center [866, 57] width 47 height 12
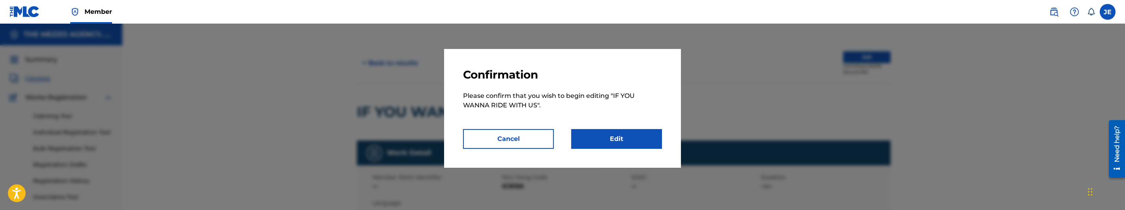
click at [643, 134] on link "Edit" at bounding box center [616, 139] width 91 height 20
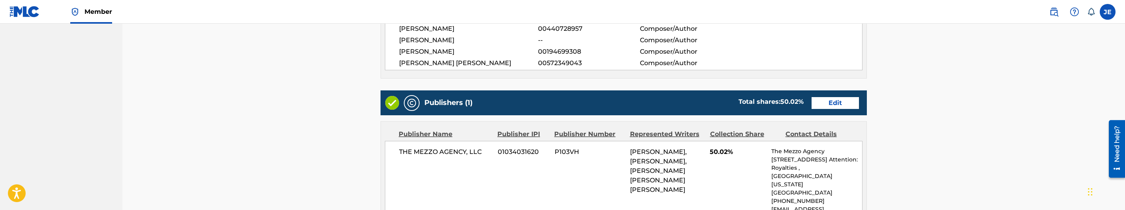
scroll to position [296, 0]
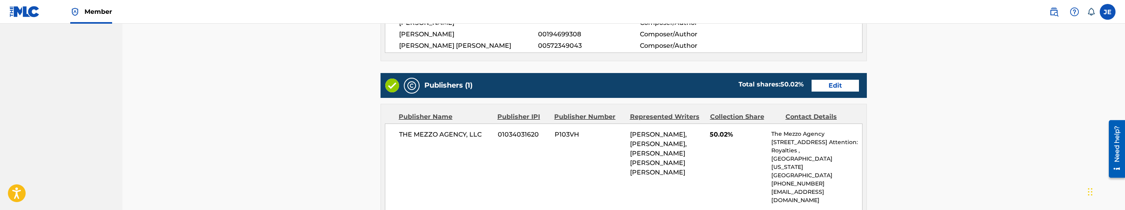
click at [835, 86] on link "Edit" at bounding box center [835, 86] width 47 height 12
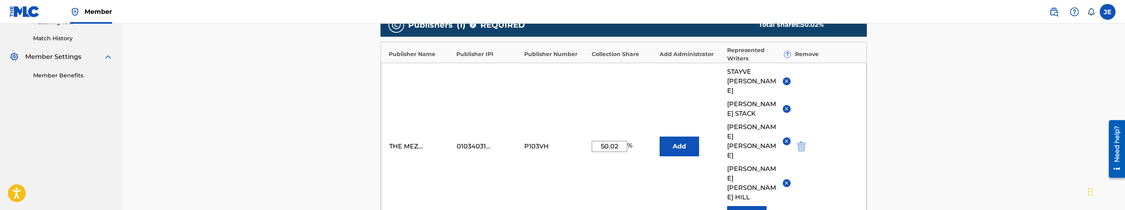
scroll to position [237, 0]
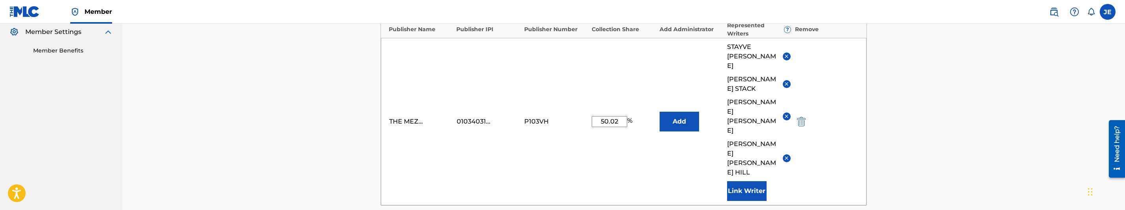
click at [805, 117] on img "submit" at bounding box center [801, 121] width 9 height 9
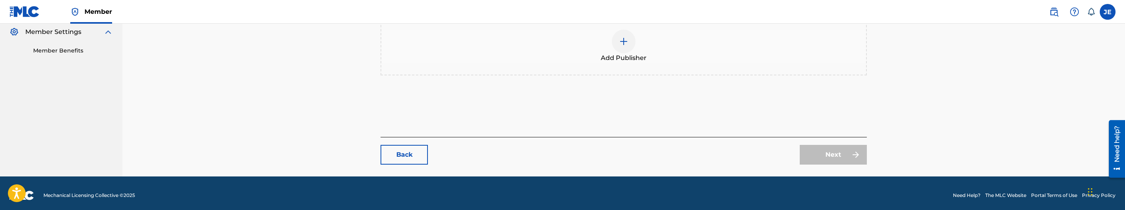
click at [625, 43] on img at bounding box center [623, 41] width 9 height 9
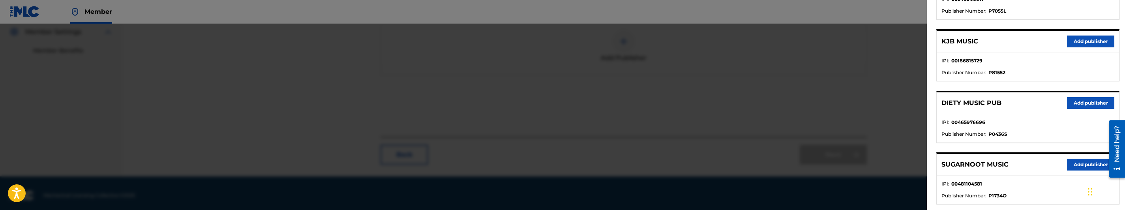
scroll to position [546, 0]
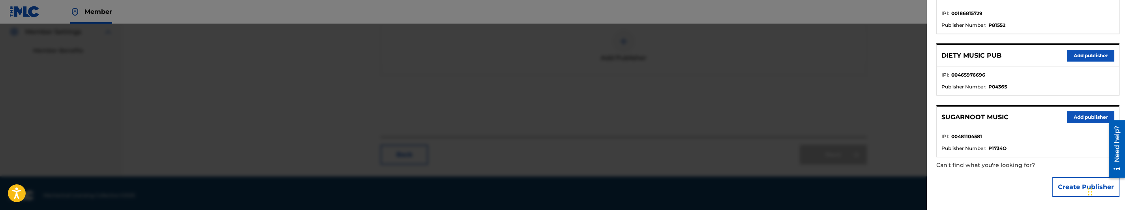
click at [1088, 191] on div "Chat Widget" at bounding box center [1105, 191] width 39 height 38
click at [1065, 190] on button "Create Publisher" at bounding box center [1086, 187] width 67 height 20
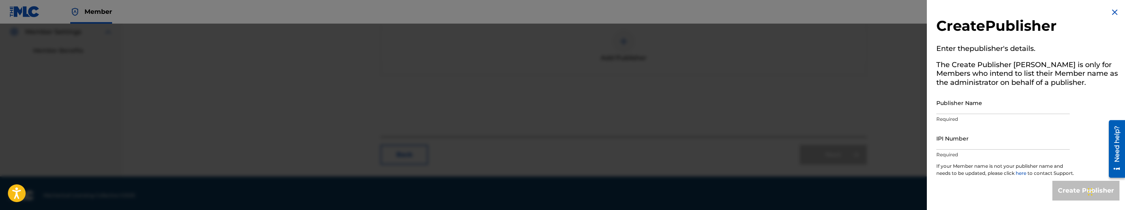
click at [1112, 8] on img at bounding box center [1114, 12] width 9 height 9
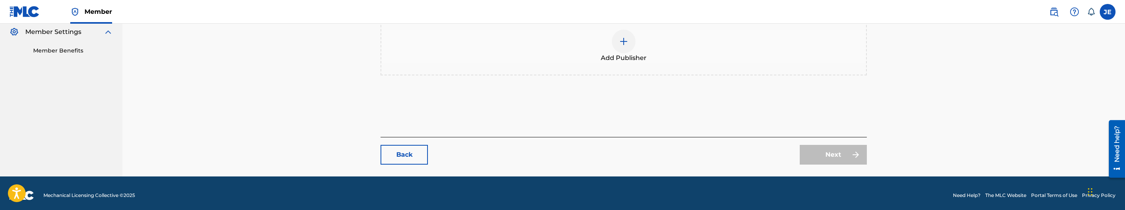
click at [620, 38] on img at bounding box center [623, 41] width 9 height 9
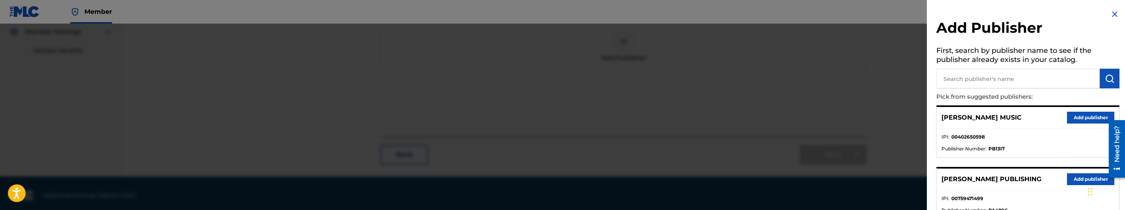
click at [1053, 79] on input "text" at bounding box center [1018, 79] width 163 height 20
type input "makanik"
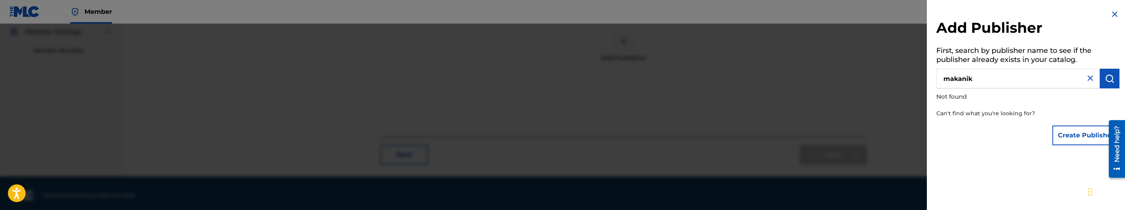
click at [1080, 124] on div "Create Publisher" at bounding box center [1086, 136] width 67 height 28
click at [1078, 137] on button "Create Publisher" at bounding box center [1086, 136] width 67 height 20
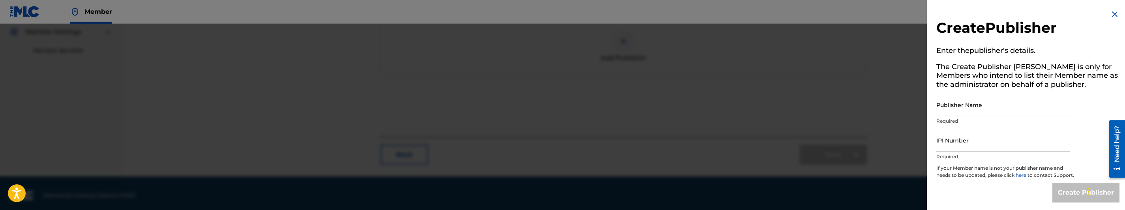
click at [997, 111] on input "Publisher Name" at bounding box center [1003, 105] width 133 height 23
type input "MAKANIK PUBLISHING"
click at [976, 152] on div "IPI Number Required" at bounding box center [1003, 147] width 133 height 36
click at [980, 149] on input "IPI Number" at bounding box center [1003, 140] width 133 height 23
type input "00835614041"
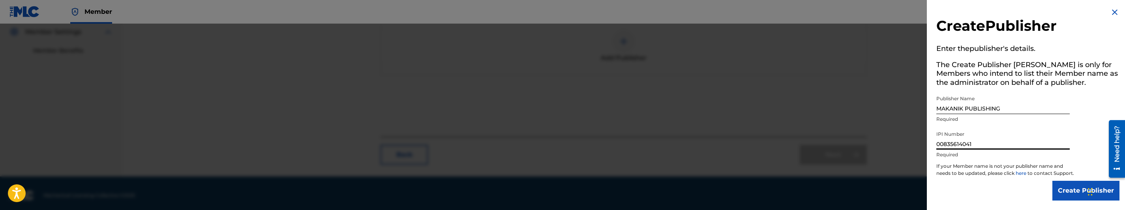
click at [1055, 194] on input "Create Publisher" at bounding box center [1086, 191] width 67 height 20
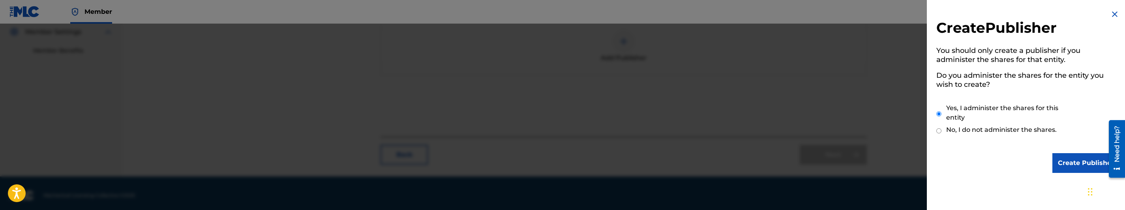
scroll to position [0, 0]
click at [1059, 158] on input "Create Publisher" at bounding box center [1086, 163] width 67 height 20
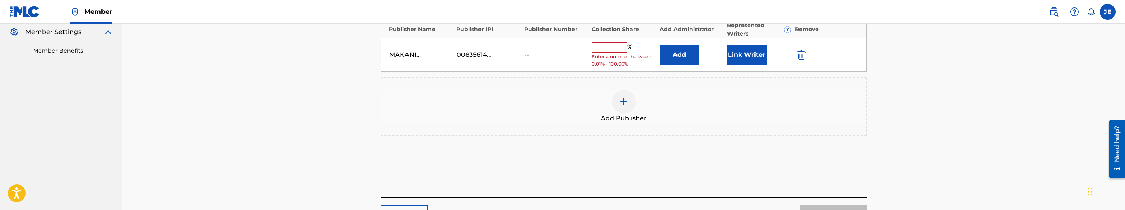
click at [683, 55] on button "Add" at bounding box center [679, 55] width 39 height 20
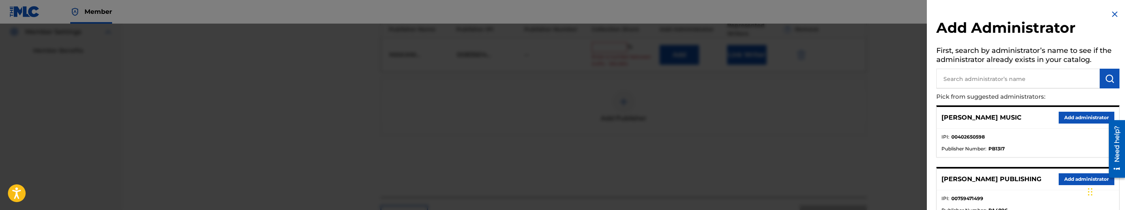
click at [1066, 84] on input "text" at bounding box center [1018, 79] width 163 height 20
type input "mezzo"
click at [1086, 115] on button "Add administrator" at bounding box center [1087, 118] width 56 height 12
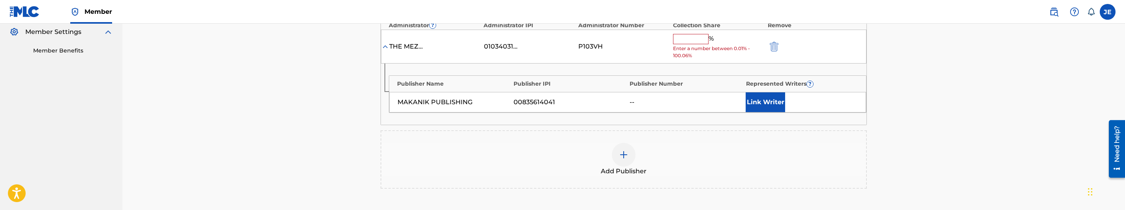
click at [769, 103] on button "Link Writer" at bounding box center [765, 102] width 39 height 20
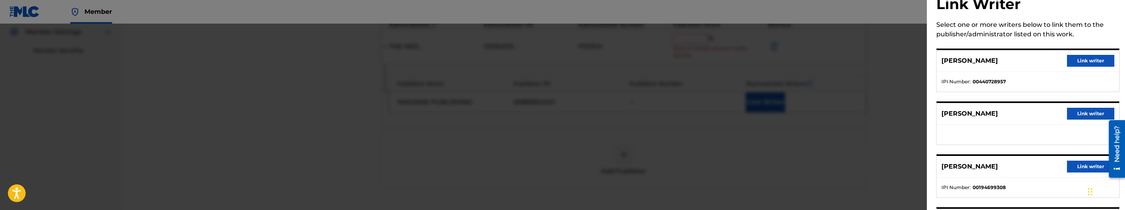
scroll to position [83, 0]
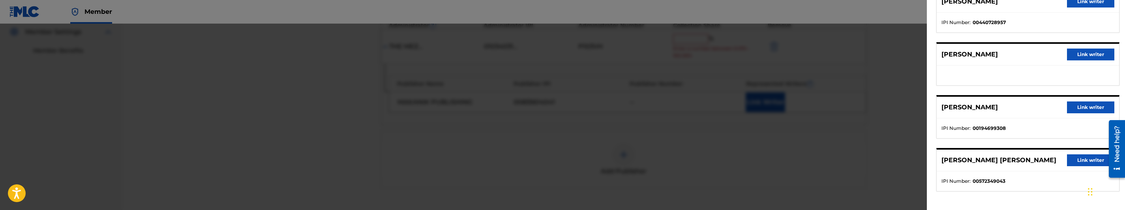
click at [1089, 108] on button "Link writer" at bounding box center [1090, 107] width 47 height 12
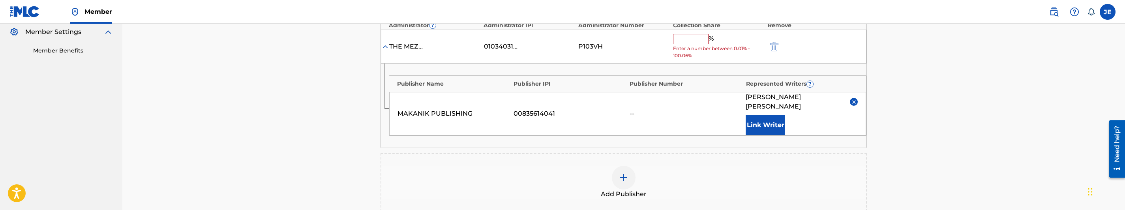
click at [686, 37] on input "text" at bounding box center [691, 39] width 36 height 10
type input "50"
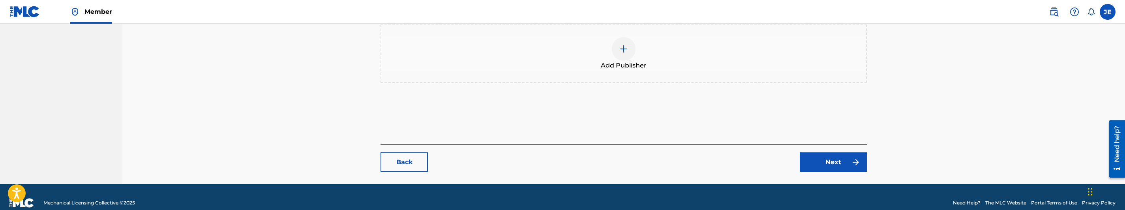
scroll to position [353, 0]
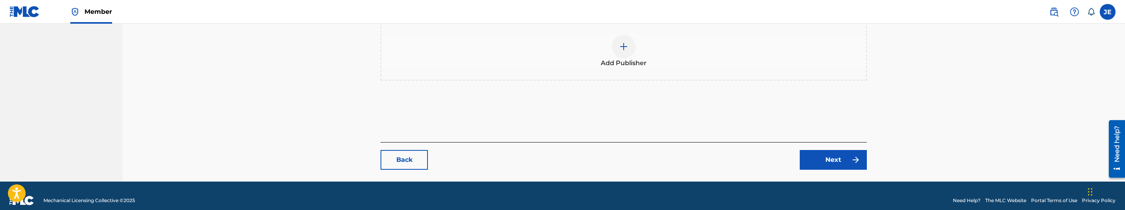
click at [860, 156] on link "Next" at bounding box center [833, 160] width 67 height 20
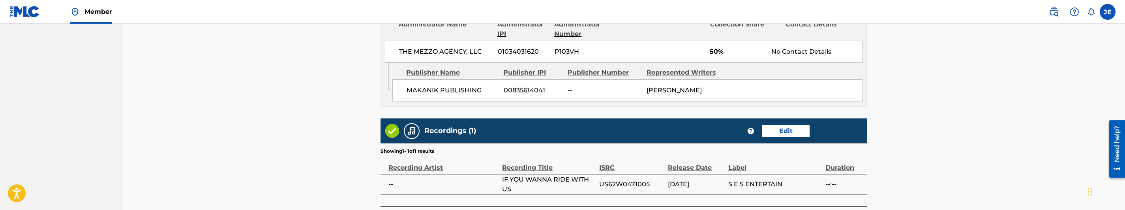
scroll to position [472, 0]
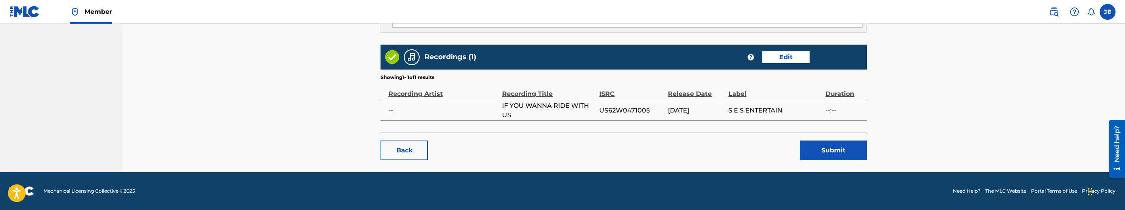
click at [840, 150] on button "Submit" at bounding box center [833, 151] width 67 height 20
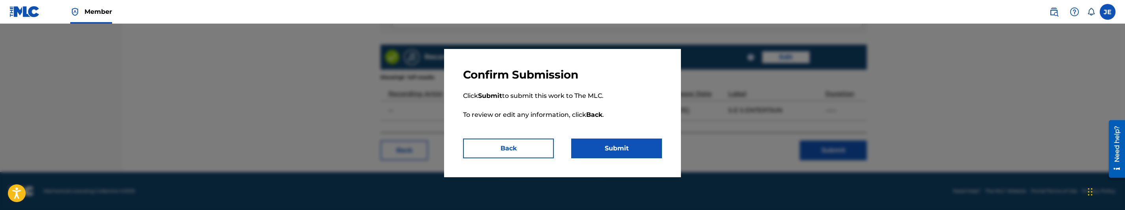
click at [635, 153] on button "Submit" at bounding box center [616, 149] width 91 height 20
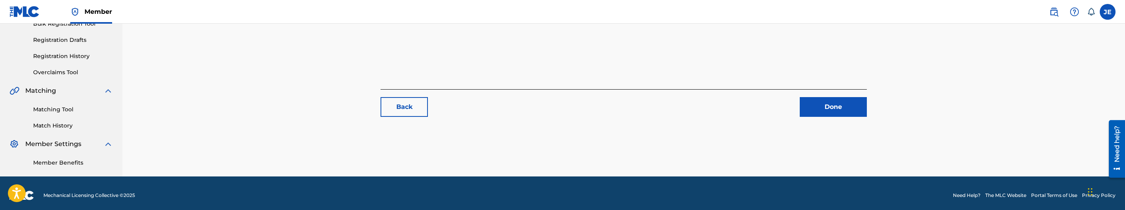
scroll to position [128, 0]
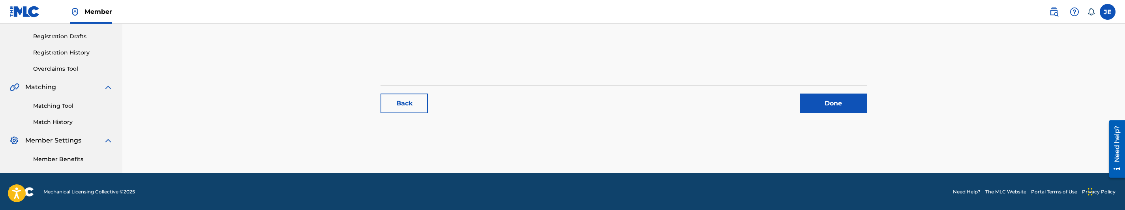
drag, startPoint x: 63, startPoint y: 106, endPoint x: 127, endPoint y: 106, distance: 63.6
click at [63, 106] on link "Matching Tool" at bounding box center [73, 106] width 80 height 8
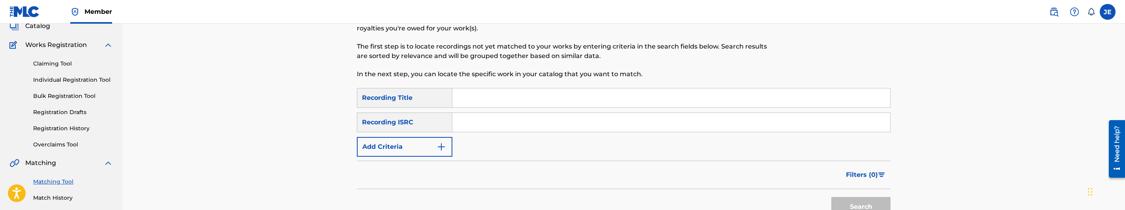
scroll to position [59, 0]
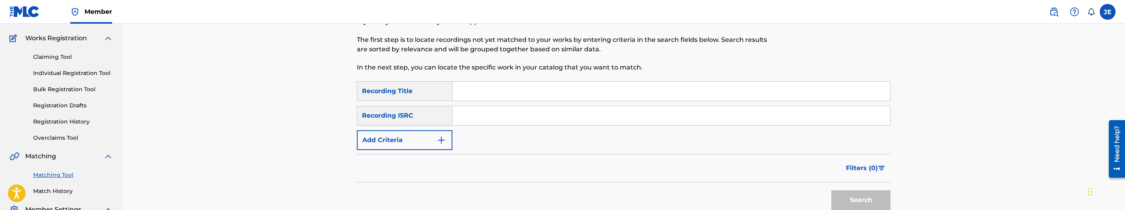
click at [496, 118] on input "Search Form" at bounding box center [671, 115] width 438 height 19
paste input "us62w0471005"
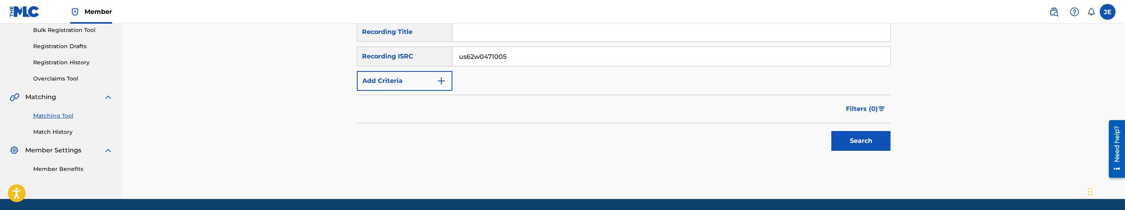
type input "us62w0471005"
click at [871, 139] on button "Search" at bounding box center [861, 141] width 59 height 20
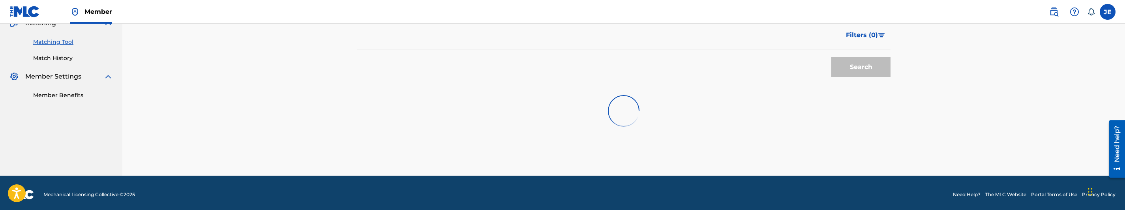
scroll to position [196, 0]
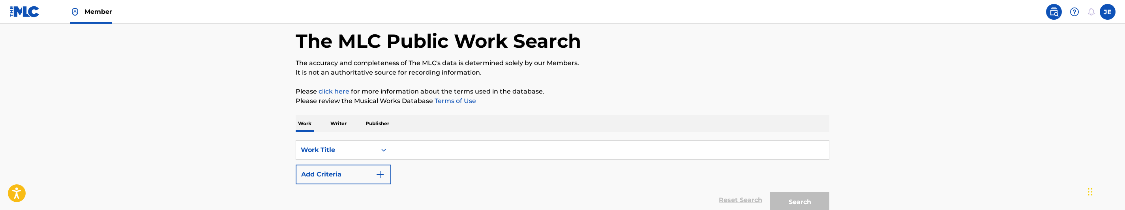
scroll to position [59, 0]
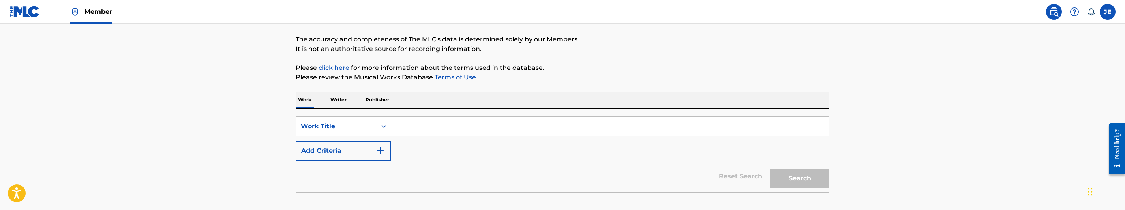
click at [454, 127] on input "Search Form" at bounding box center [610, 126] width 438 height 19
click at [379, 120] on div "Search Form" at bounding box center [384, 126] width 14 height 14
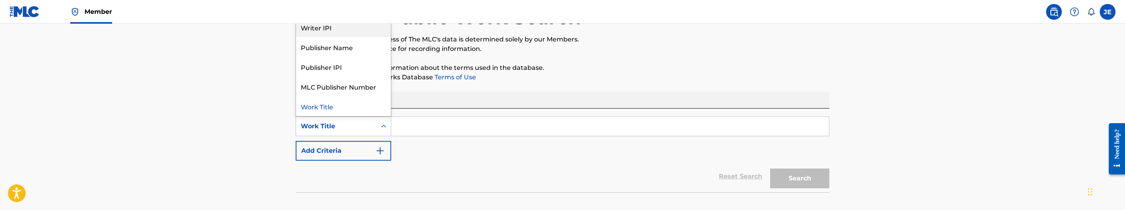
scroll to position [0, 0]
click at [351, 47] on div "MLC Song Code" at bounding box center [343, 47] width 95 height 20
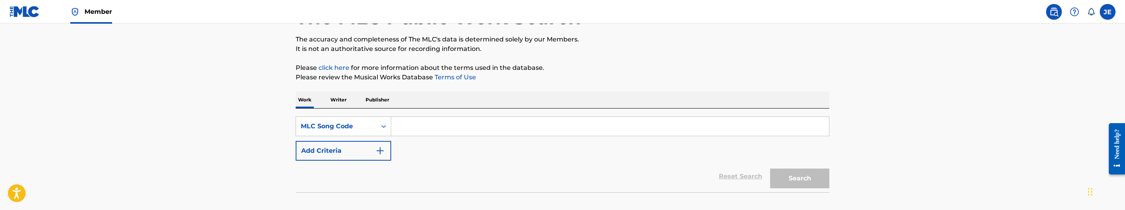
click at [427, 121] on input "Search Form" at bounding box center [610, 126] width 438 height 19
paste input "HA59CW"
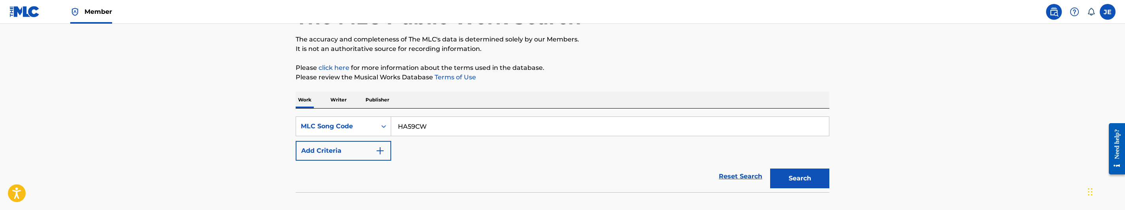
type input "HA59CW"
click at [818, 180] on button "Search" at bounding box center [799, 179] width 59 height 20
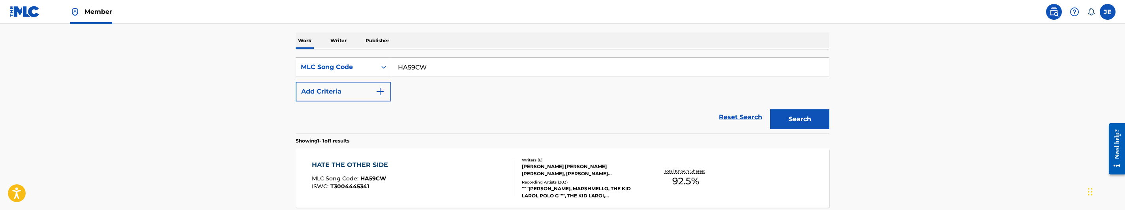
scroll to position [178, 0]
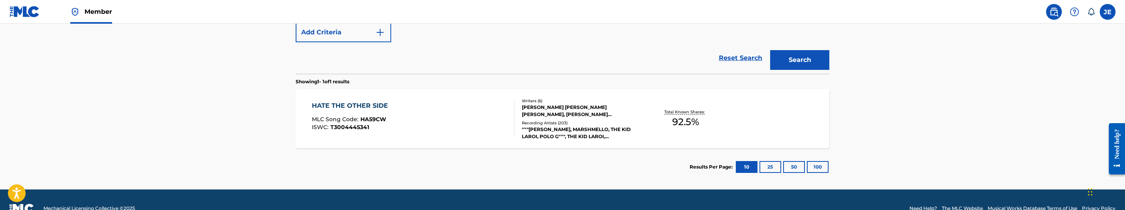
click at [443, 116] on div "HATE THE OTHER SIDE MLC Song Code : HA59CW ISWC : T3004445341" at bounding box center [413, 119] width 203 height 36
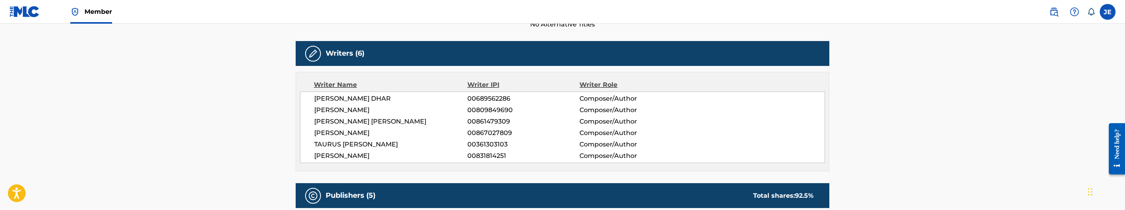
scroll to position [296, 0]
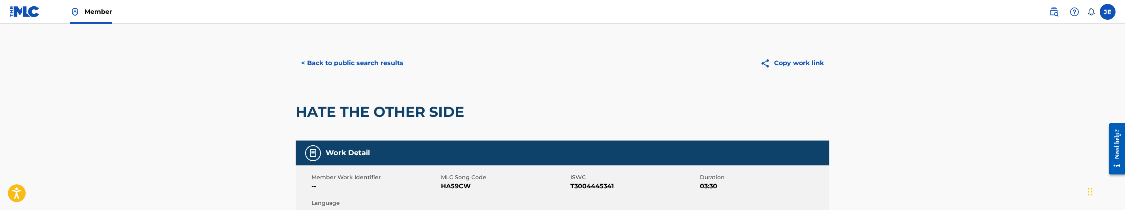
click at [366, 66] on button "< Back to public search results" at bounding box center [352, 63] width 113 height 20
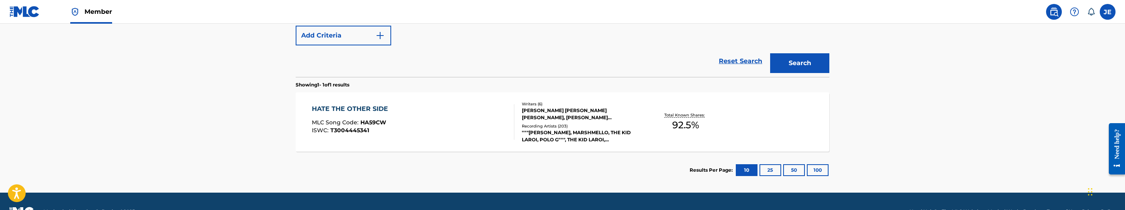
scroll to position [115, 0]
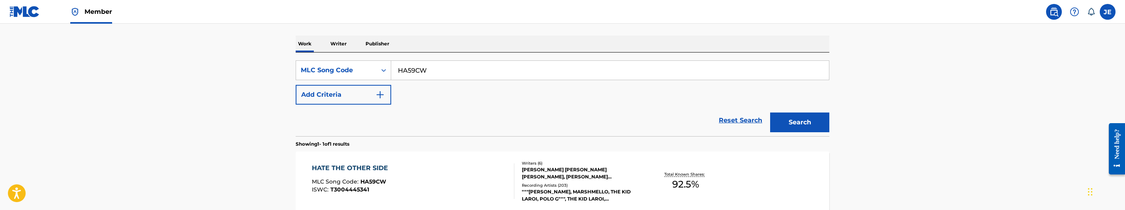
click at [441, 62] on input "HA59CW" at bounding box center [610, 70] width 438 height 19
click at [350, 73] on div "MLC Song Code" at bounding box center [336, 70] width 71 height 9
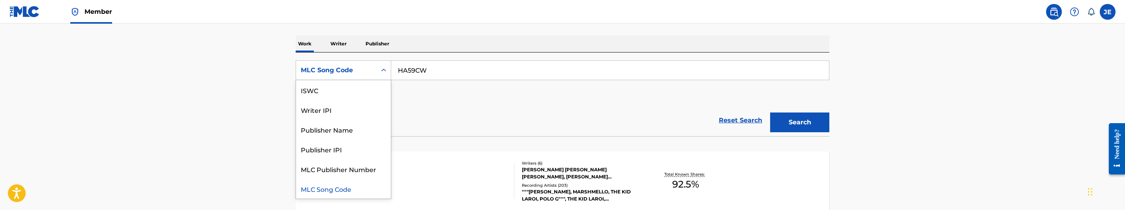
scroll to position [0, 0]
click at [339, 92] on div "Work Title" at bounding box center [343, 90] width 95 height 20
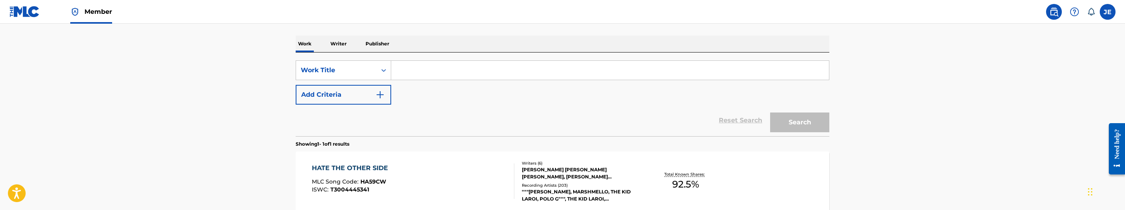
click at [379, 96] on img "Search Form" at bounding box center [379, 94] width 9 height 9
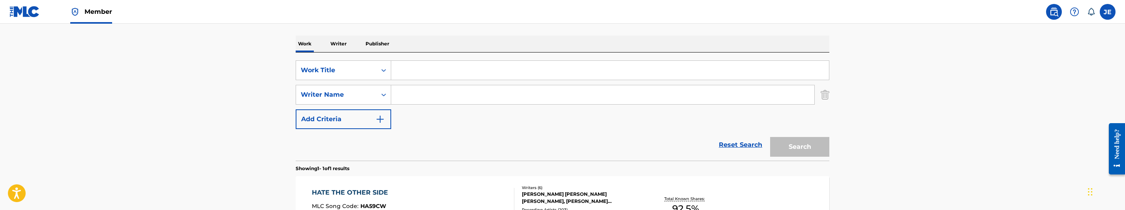
click at [416, 74] on input "Search Form" at bounding box center [610, 70] width 438 height 19
paste input "I Don t Talk"
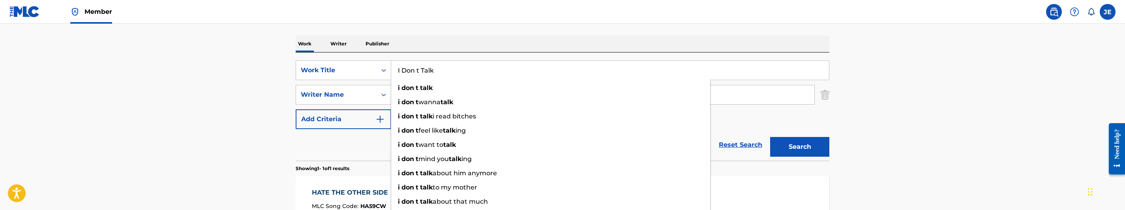
type input "I Don t Talk"
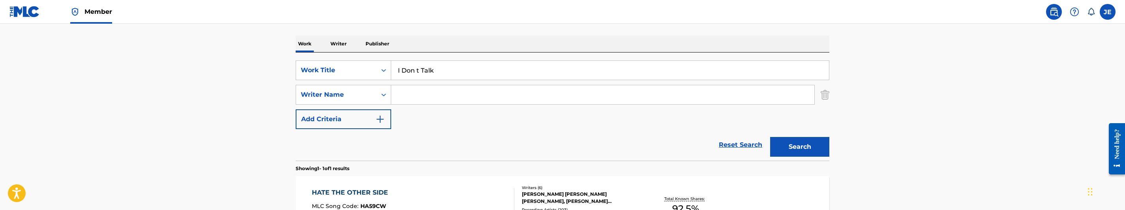
click at [449, 104] on div "Search Form" at bounding box center [603, 95] width 424 height 20
click at [456, 95] on input "Search Form" at bounding box center [602, 94] width 423 height 19
paste input ""Lawson Oreoluwa Mitchell Magnus ""
click at [400, 94] on input ""Lawson Oreoluwa Mitchell Magnus" at bounding box center [602, 94] width 423 height 19
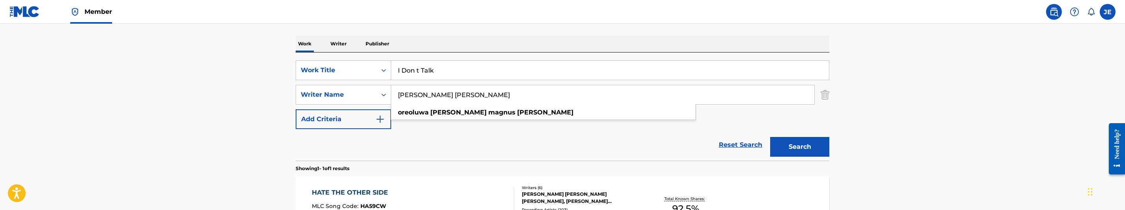
click at [800, 145] on button "Search" at bounding box center [799, 147] width 59 height 20
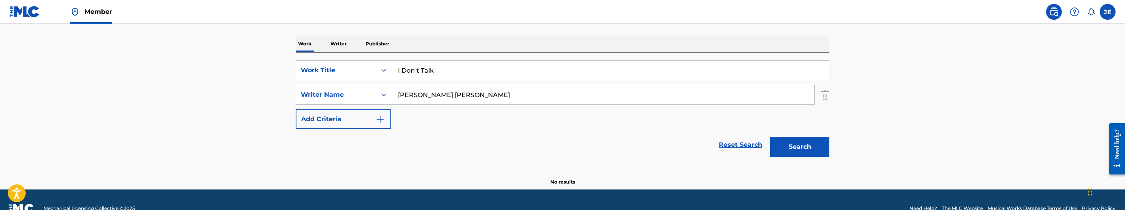
click at [497, 94] on input "Lawson Oreoluwa Mitchell Magnus" at bounding box center [602, 94] width 423 height 19
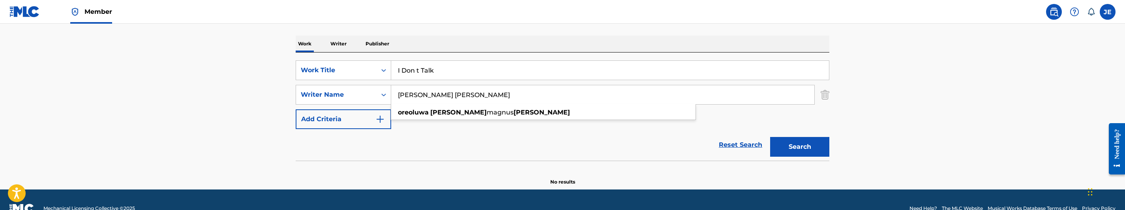
click at [811, 154] on button "Search" at bounding box center [799, 147] width 59 height 20
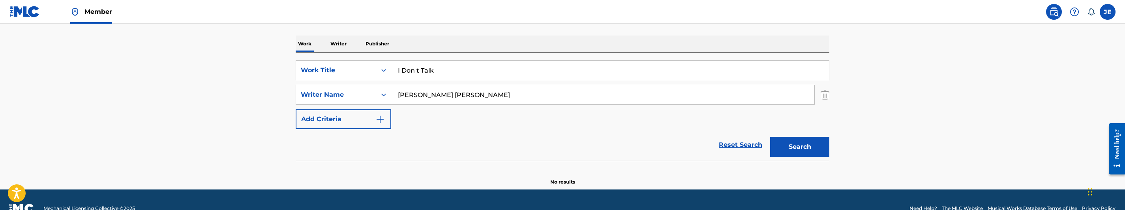
click at [464, 98] on input "Lawson Oreoluwa Mitchell" at bounding box center [602, 94] width 423 height 19
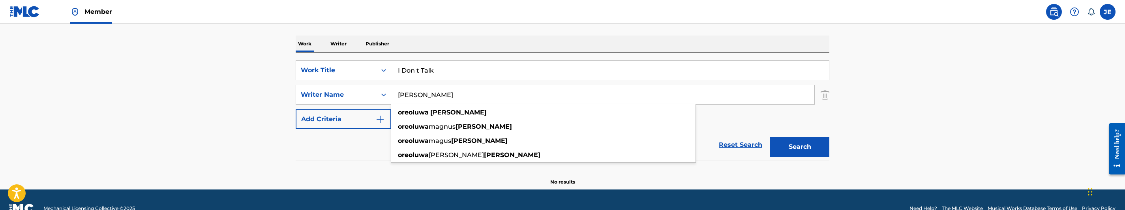
click at [816, 148] on button "Search" at bounding box center [799, 147] width 59 height 20
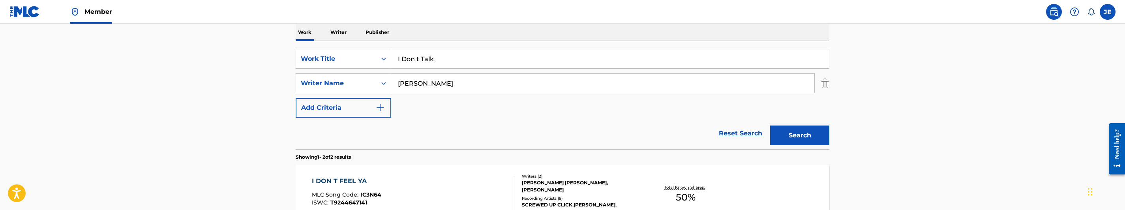
scroll to position [104, 0]
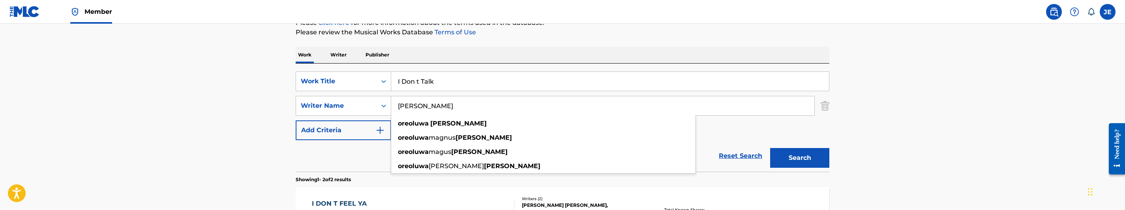
click at [490, 105] on input "Lawson Oreoluwa" at bounding box center [602, 105] width 423 height 19
paste input "Catalon Jonathan Keith"
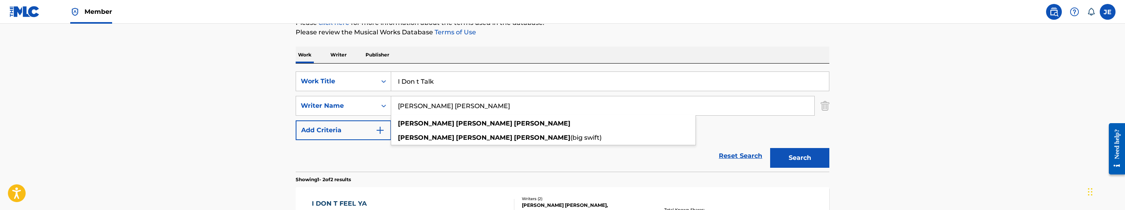
type input "Catalon Jonathan Keith"
click at [815, 152] on button "Search" at bounding box center [799, 158] width 59 height 20
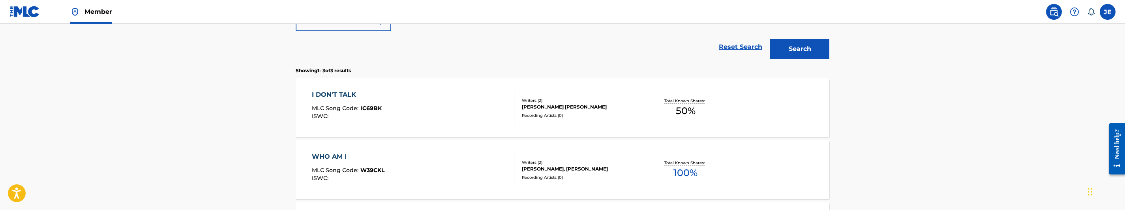
scroll to position [223, 0]
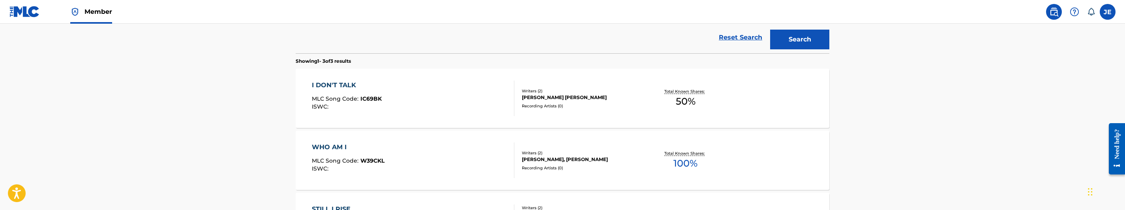
click at [465, 110] on div "I DON'T TALK MLC Song Code : IC69BK ISWC :" at bounding box center [413, 99] width 203 height 36
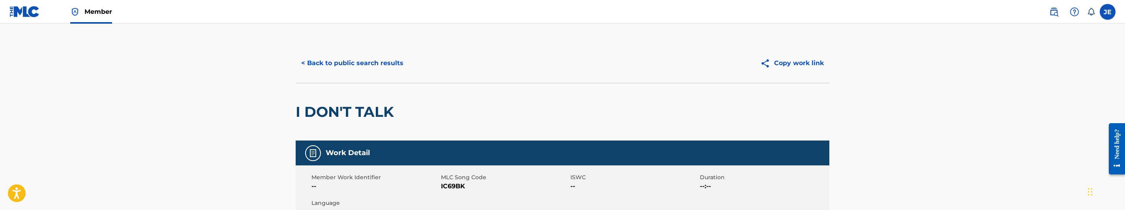
click at [454, 188] on span "IC69BK" at bounding box center [505, 186] width 128 height 9
copy span "IC69BK"
click at [325, 69] on button "< Back to public search results" at bounding box center [352, 63] width 113 height 20
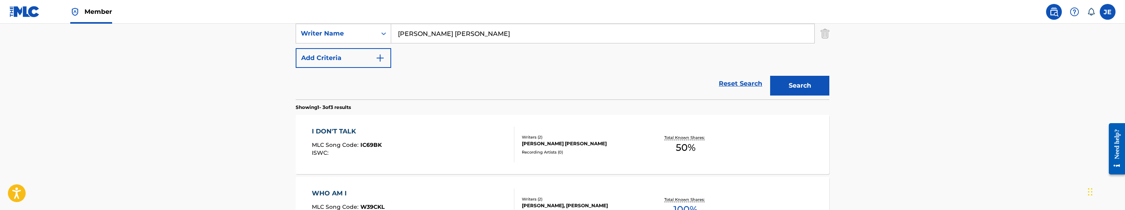
scroll to position [178, 0]
click at [437, 130] on div "I DON'T TALK MLC Song Code : IC69BK ISWC :" at bounding box center [413, 144] width 203 height 36
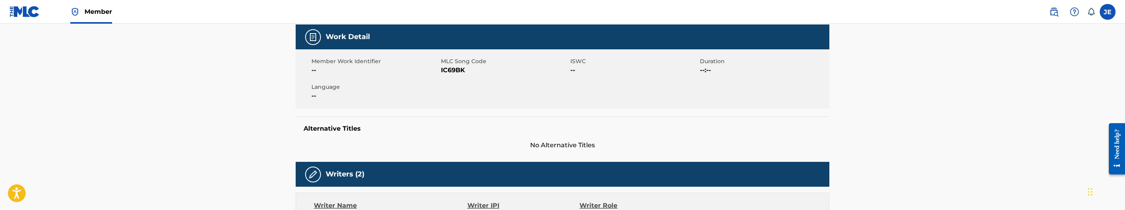
scroll to position [118, 0]
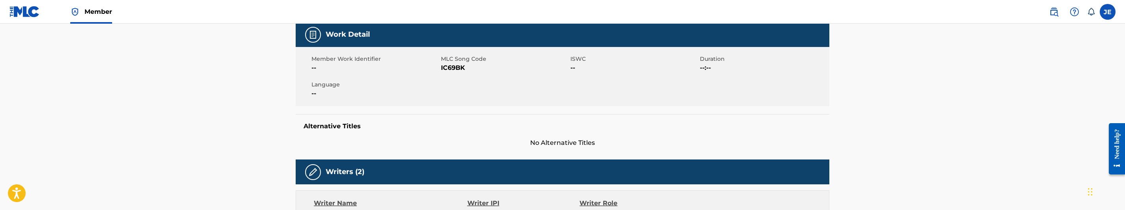
click at [450, 69] on span "IC69BK" at bounding box center [505, 67] width 128 height 9
copy span "IC69BK"
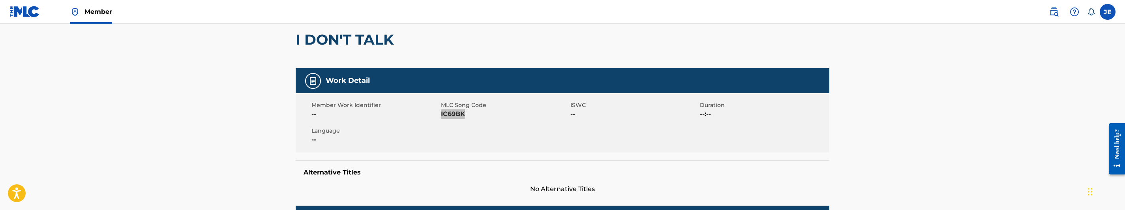
scroll to position [0, 0]
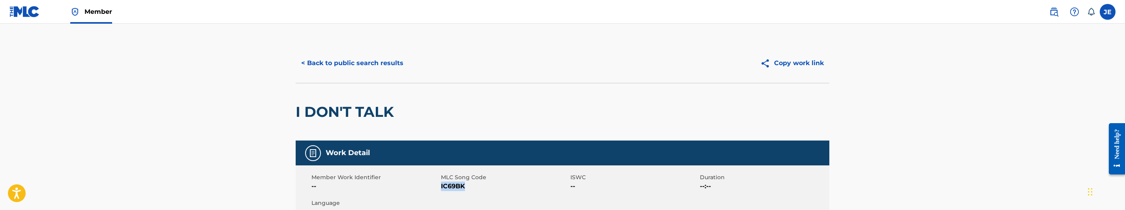
click at [377, 64] on button "< Back to public search results" at bounding box center [352, 63] width 113 height 20
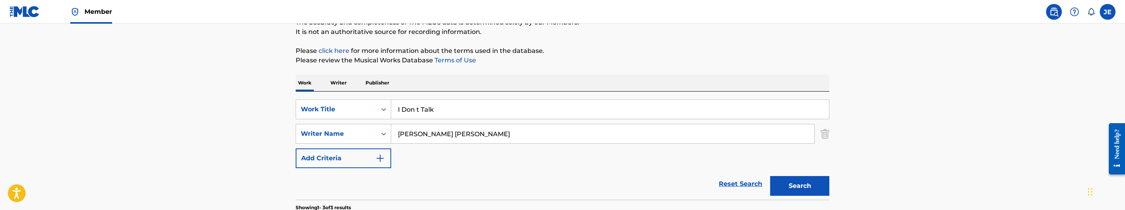
scroll to position [55, 0]
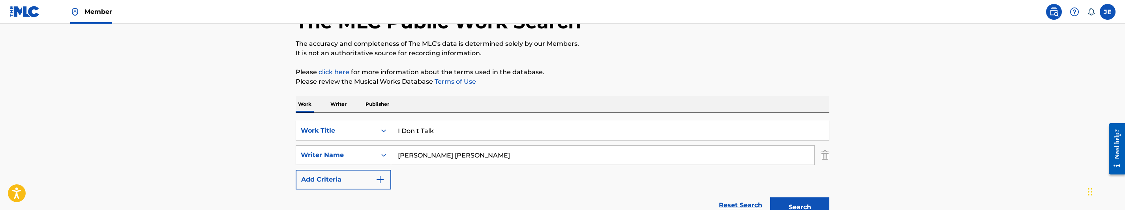
click at [486, 131] on input "I Don t Talk" at bounding box center [610, 130] width 438 height 19
paste input "M Gonna Do Ya (clean Version)"
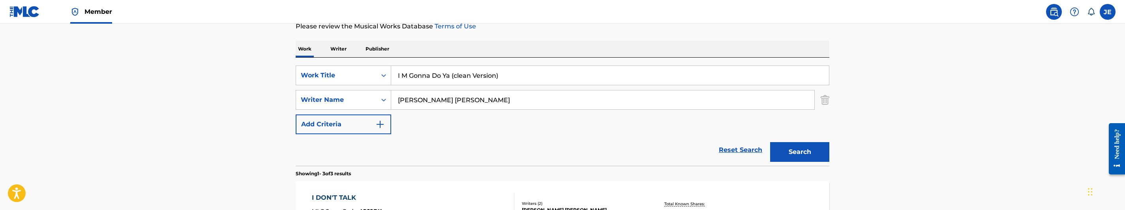
scroll to position [114, 0]
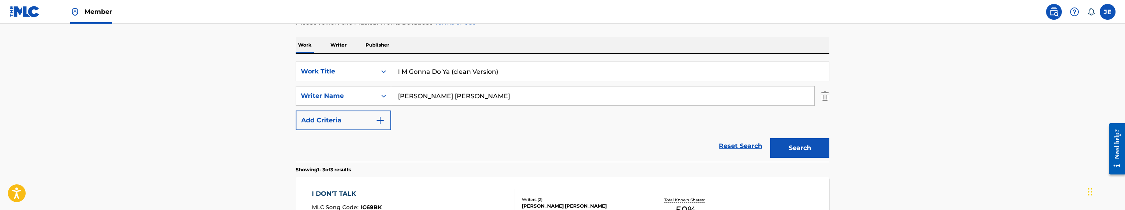
type input "I M Gonna Do Ya (clean Version)"
click at [821, 143] on button "Search" at bounding box center [799, 148] width 59 height 20
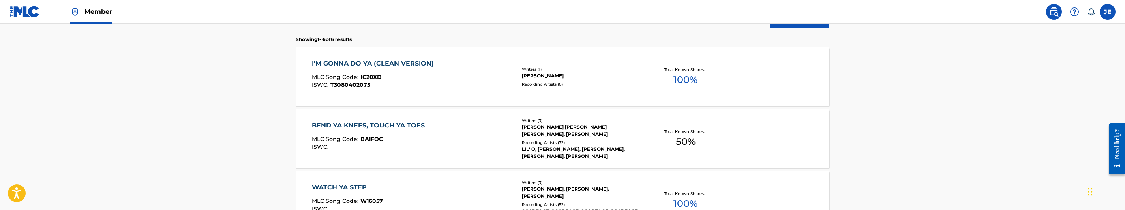
scroll to position [233, 0]
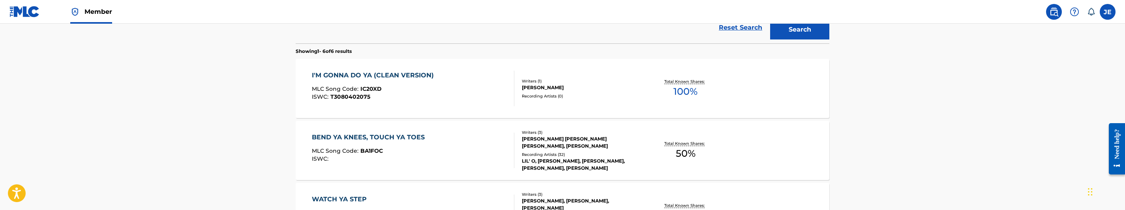
click at [469, 87] on div "I'M GONNA DO YA (CLEAN VERSION) MLC Song Code : IC20XD ISWC : T3080402075" at bounding box center [413, 89] width 203 height 36
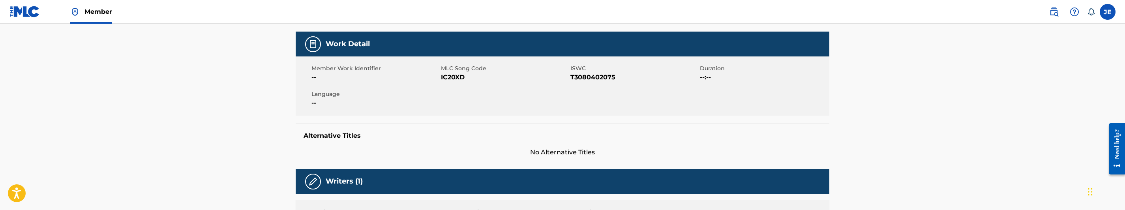
scroll to position [118, 0]
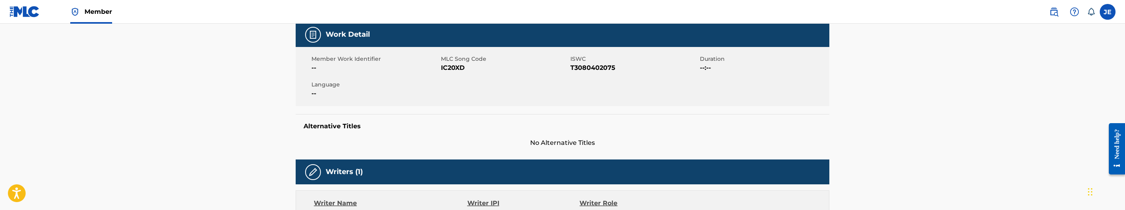
click at [455, 66] on span "IC20XD" at bounding box center [505, 67] width 128 height 9
click at [455, 65] on span "IC20XD" at bounding box center [505, 67] width 128 height 9
copy span "IC20XD"
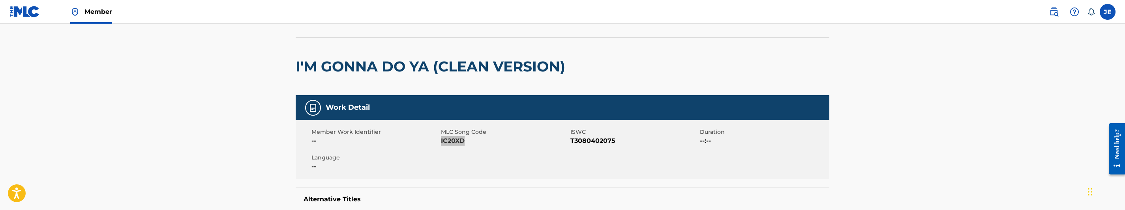
scroll to position [0, 0]
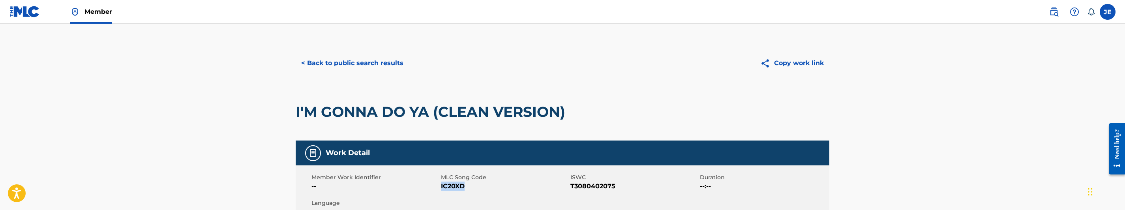
click at [385, 61] on button "< Back to public search results" at bounding box center [352, 63] width 113 height 20
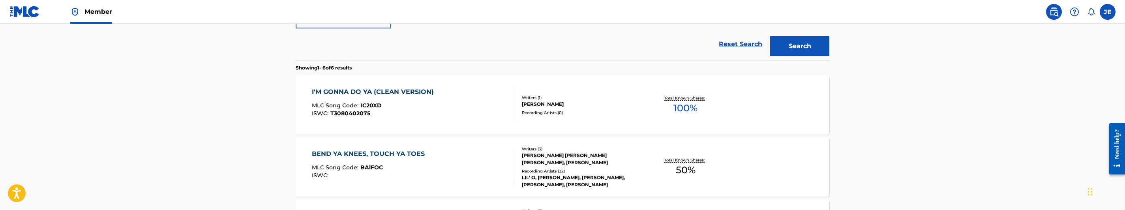
scroll to position [159, 0]
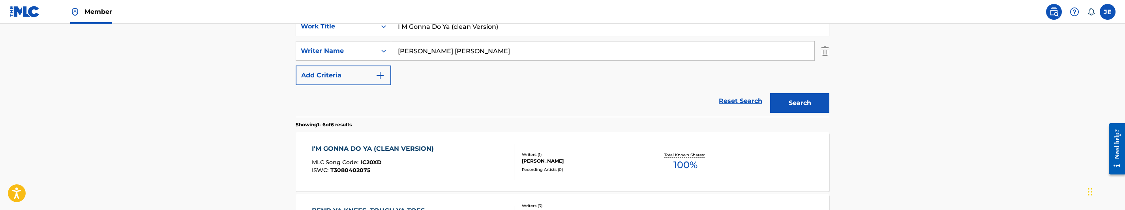
click at [462, 32] on input "I M Gonna Do Ya (clean Version)" at bounding box center [610, 26] width 438 height 19
paste input "f You Wanna Ride With Us"
type input "If You Wanna Ride With Us"
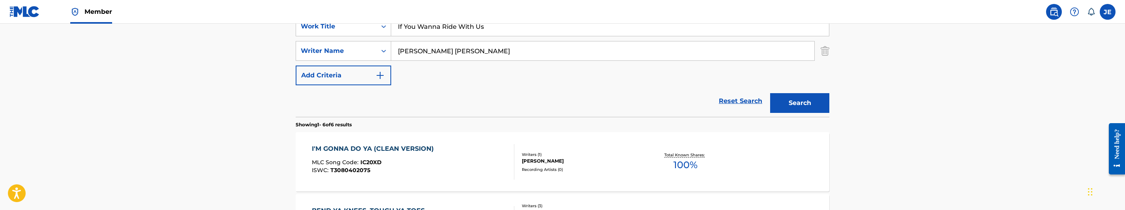
click at [506, 53] on input "Catalon Jonathan Keith" at bounding box center [602, 50] width 423 height 19
paste input ""Thomas Stayve ""
click at [400, 50] on input ""Thomas Stayve" at bounding box center [602, 50] width 423 height 19
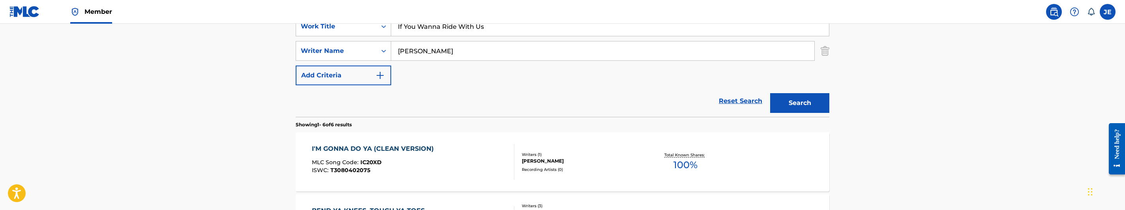
click at [808, 107] on button "Search" at bounding box center [799, 103] width 59 height 20
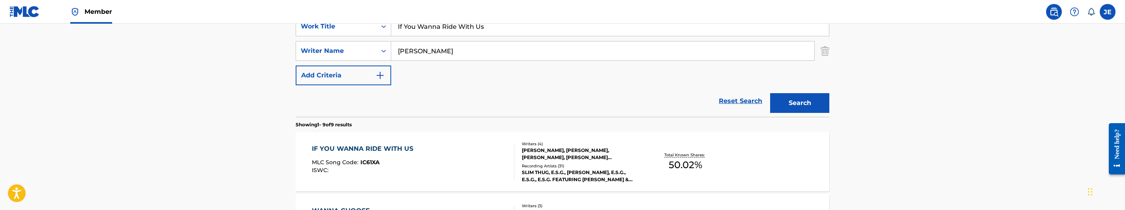
drag, startPoint x: 488, startPoint y: 60, endPoint x: 492, endPoint y: 53, distance: 7.2
click at [488, 60] on div "Thomas Stayve" at bounding box center [602, 50] width 423 height 19
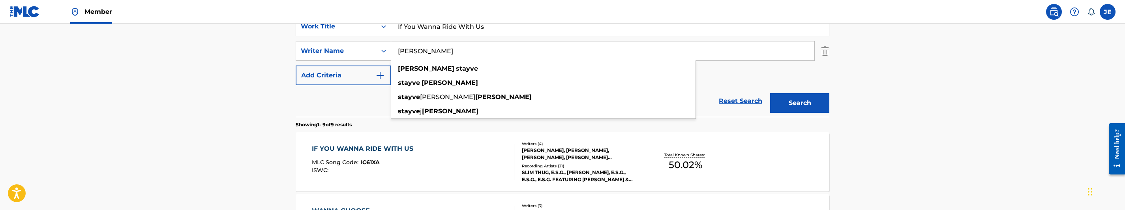
click at [492, 53] on input "Thomas Stayve" at bounding box center [602, 50] width 423 height 19
paste input ""Hill Cedric Dormaine ""
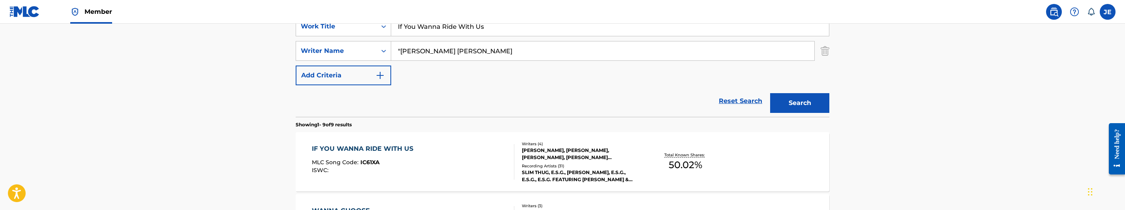
click at [401, 51] on input ""Hill Cedric Dormaine" at bounding box center [602, 50] width 423 height 19
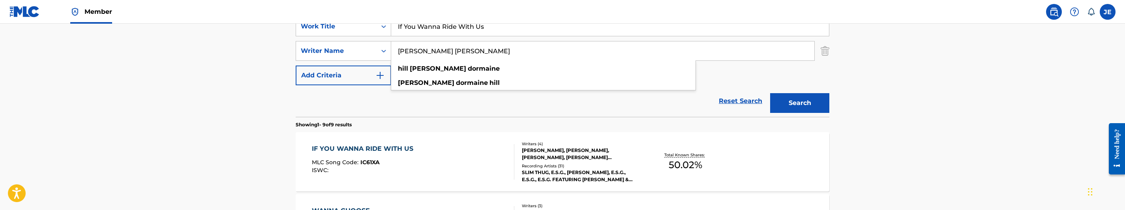
click at [789, 101] on button "Search" at bounding box center [799, 103] width 59 height 20
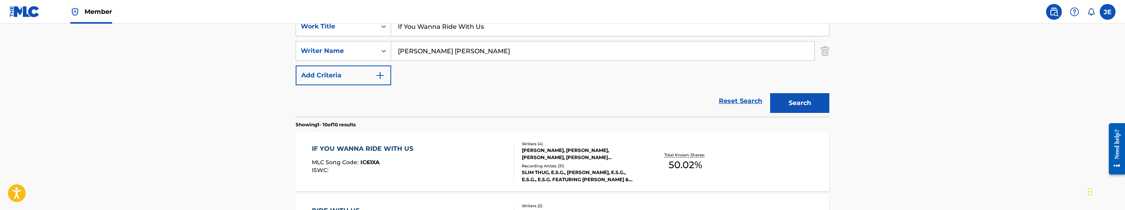
click at [454, 62] on div "SearchWithCriteriaee936655-a7b8-4f63-aed6-f5168e5cda3e Work Title If You Wanna …" at bounding box center [563, 51] width 534 height 69
click at [468, 49] on input "Hill Cedric Dormaine" at bounding box center [602, 50] width 423 height 19
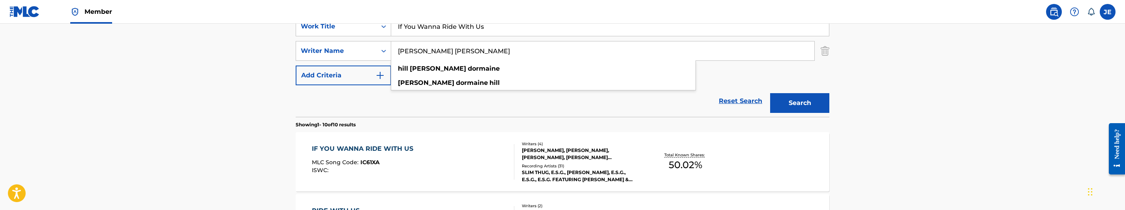
paste input ""Stack Brandon ""
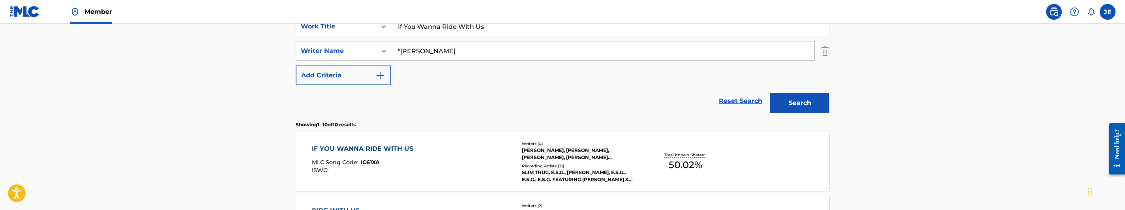
click at [402, 53] on input ""Stack Brandon" at bounding box center [602, 50] width 423 height 19
type input "Stack Brandon"
click at [789, 102] on button "Search" at bounding box center [799, 103] width 59 height 20
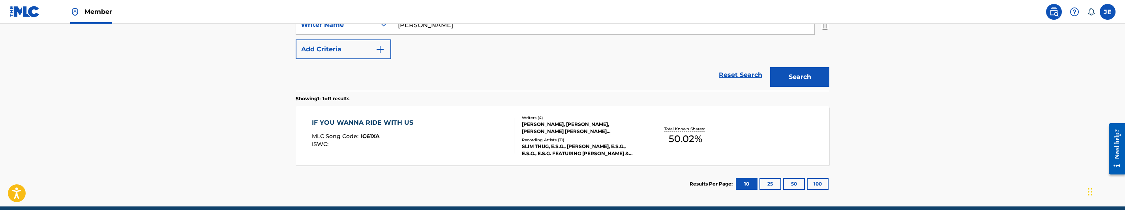
scroll to position [220, 0]
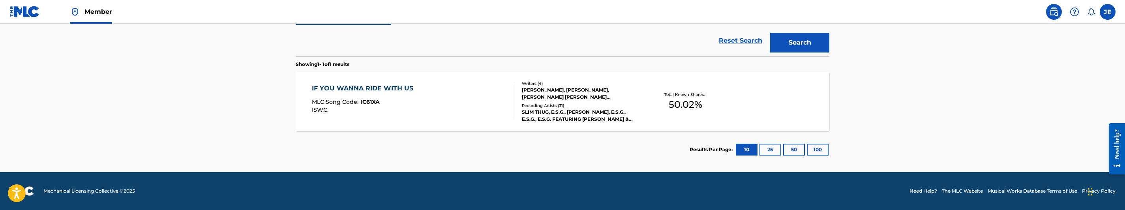
click at [443, 102] on div "IF YOU WANNA RIDE WITH US MLC Song Code : IC61XA ISWC :" at bounding box center [413, 102] width 203 height 36
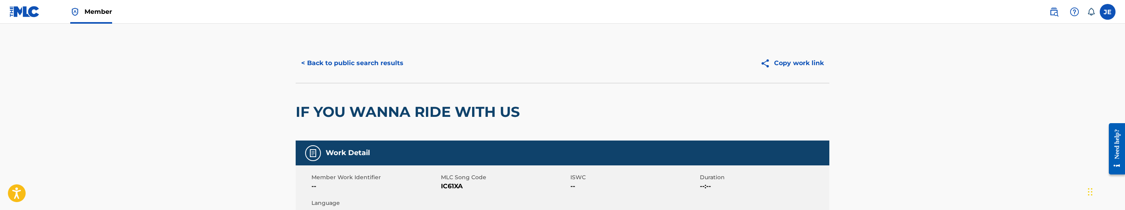
drag, startPoint x: 576, startPoint y: 59, endPoint x: 579, endPoint y: 57, distance: 4.3
click at [576, 59] on div "Copy work link" at bounding box center [696, 63] width 267 height 20
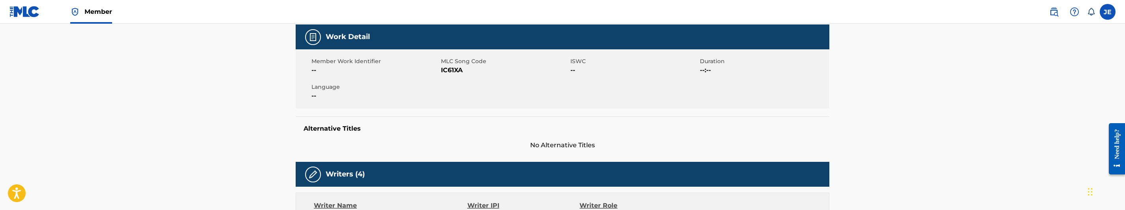
scroll to position [59, 0]
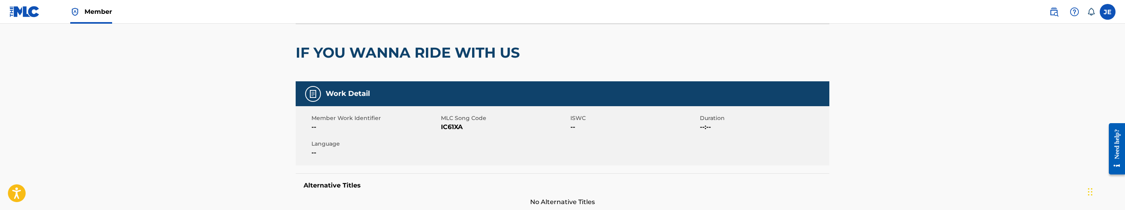
click at [449, 128] on span "IC61XA" at bounding box center [505, 126] width 128 height 9
copy span "IC61XA"
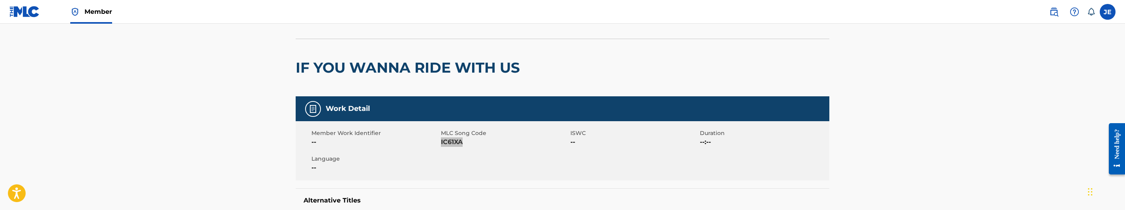
scroll to position [0, 0]
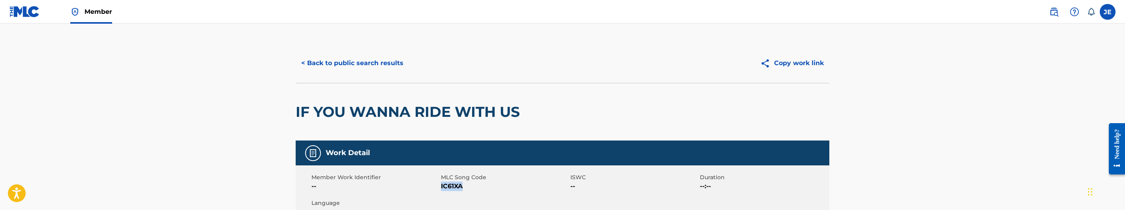
click at [454, 184] on span "IC61XA" at bounding box center [505, 186] width 128 height 9
click at [389, 70] on button "< Back to public search results" at bounding box center [352, 63] width 113 height 20
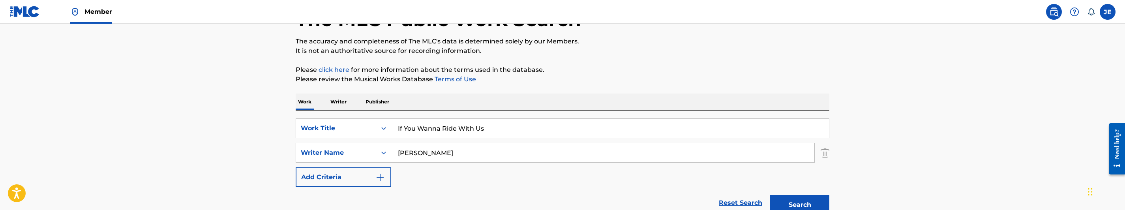
scroll to position [56, 0]
click at [342, 103] on p "Writer" at bounding box center [338, 103] width 21 height 17
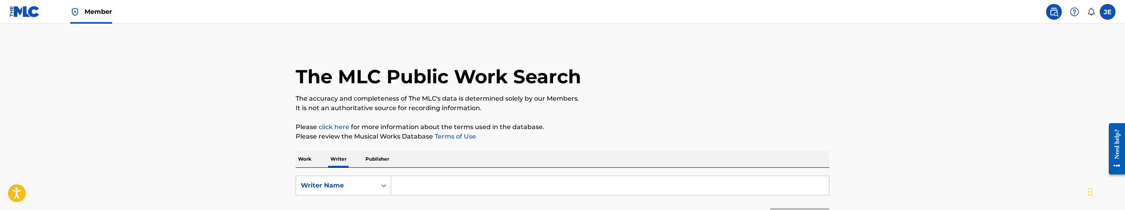
click at [476, 180] on input "Search Form" at bounding box center [610, 185] width 438 height 19
paste input "George Bakopoulos"
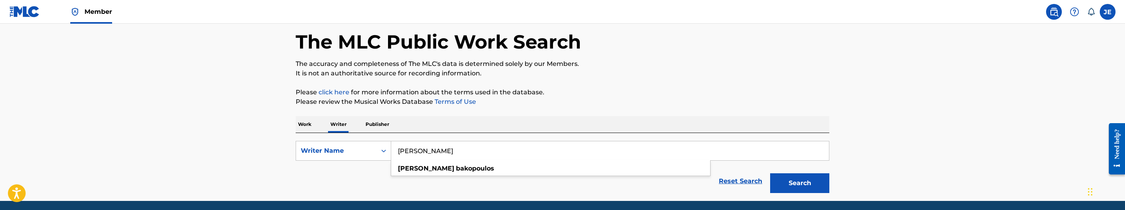
scroll to position [63, 0]
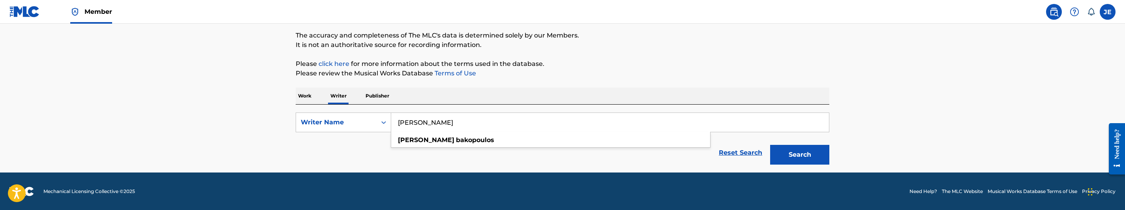
type input "George Bakopoulos"
click at [795, 159] on button "Search" at bounding box center [799, 155] width 59 height 20
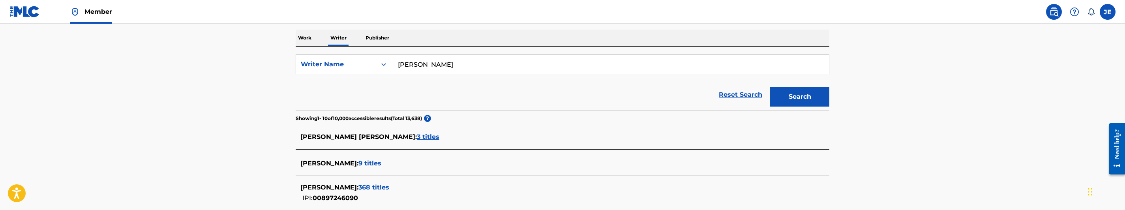
scroll to position [122, 0]
click at [382, 62] on icon "Search Form" at bounding box center [384, 63] width 8 height 8
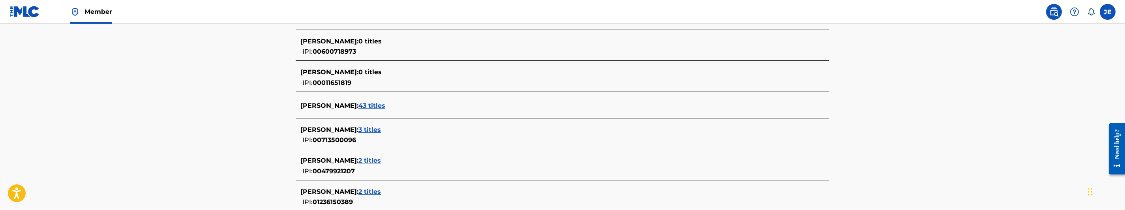
scroll to position [300, 0]
click at [385, 105] on span "43 titles" at bounding box center [372, 104] width 27 height 8
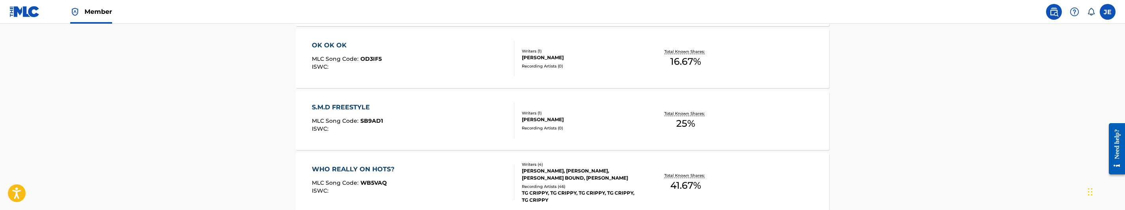
click at [462, 108] on div "S.M.D FREESTYLE MLC Song Code : SB9AD1 ISWC :" at bounding box center [413, 121] width 203 height 36
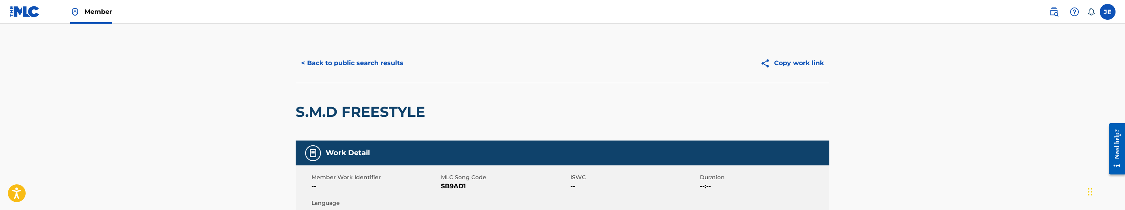
click at [352, 69] on button "< Back to public search results" at bounding box center [352, 63] width 113 height 20
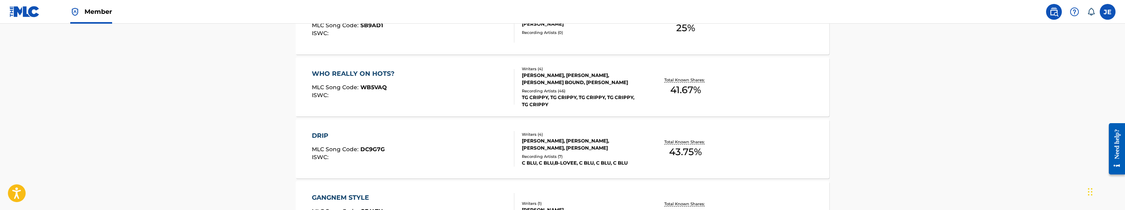
scroll to position [443, 0]
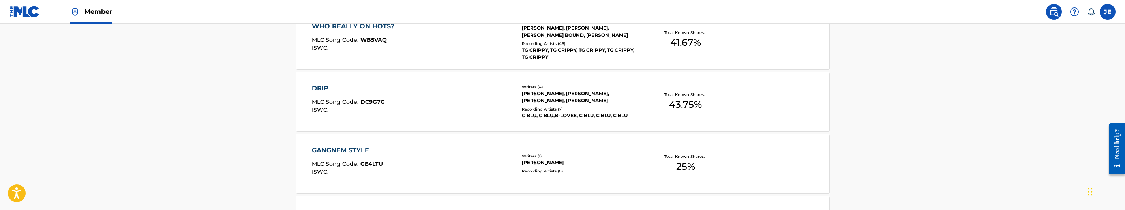
click at [468, 163] on div "GANGNEM STYLE MLC Song Code : GE4LTU ISWC :" at bounding box center [413, 164] width 203 height 36
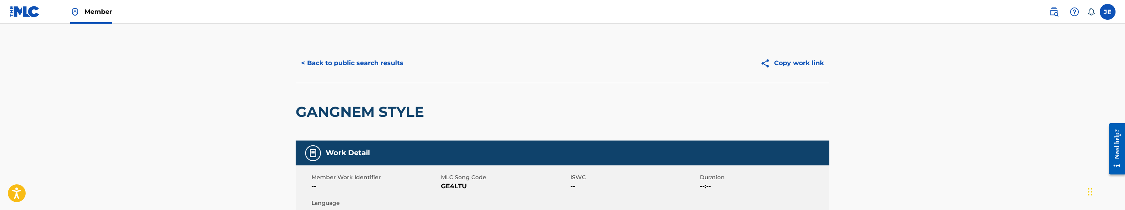
click at [389, 67] on button "< Back to public search results" at bounding box center [352, 63] width 113 height 20
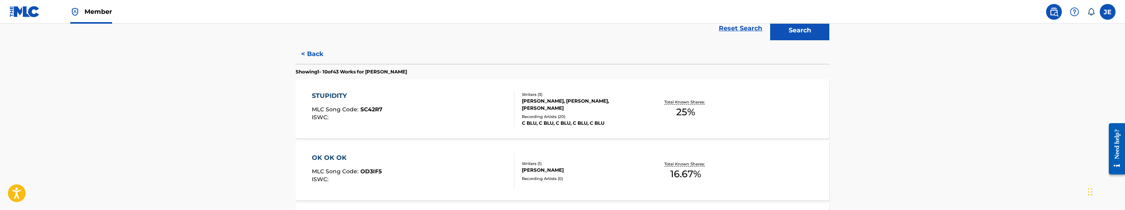
scroll to position [206, 0]
